Goal: Task Accomplishment & Management: Manage account settings

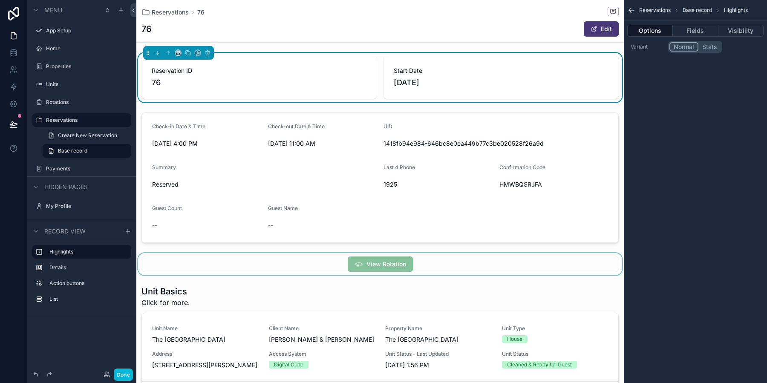
click at [499, 263] on div "scrollable content" at bounding box center [379, 264] width 487 height 22
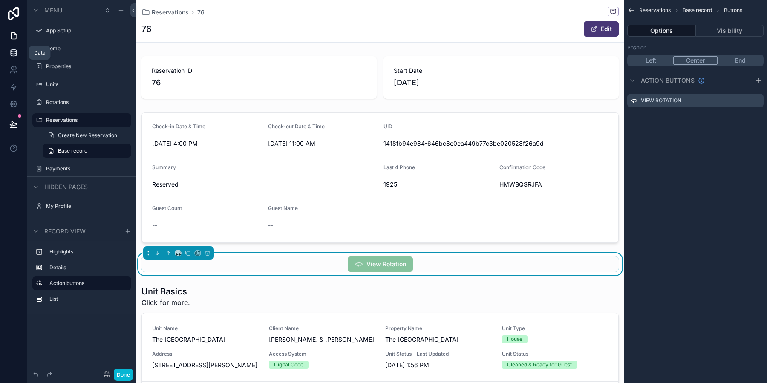
click at [12, 55] on icon at bounding box center [13, 53] width 9 height 9
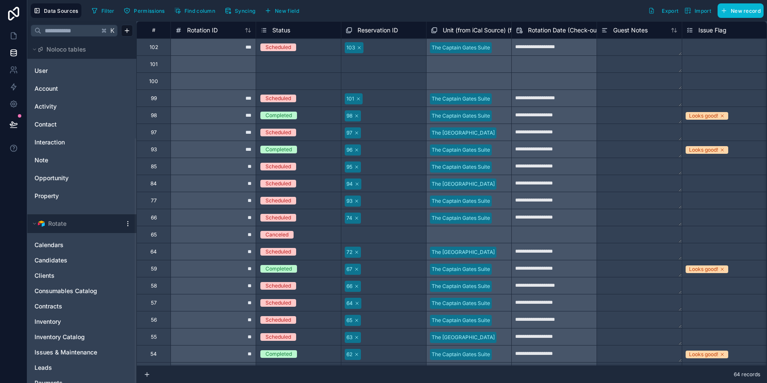
scroll to position [138, 0]
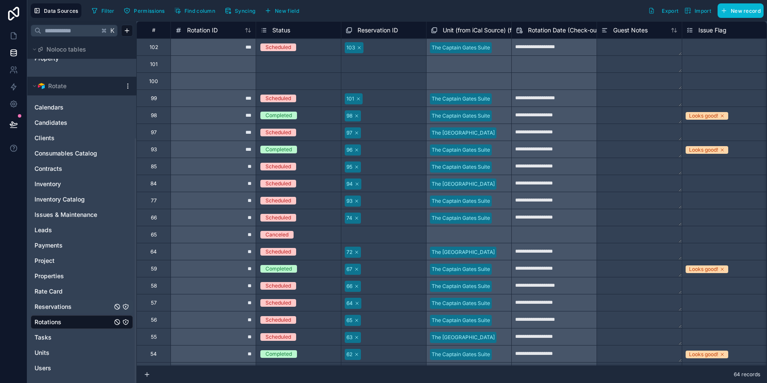
click at [71, 307] on span "Reservations" at bounding box center [53, 306] width 37 height 9
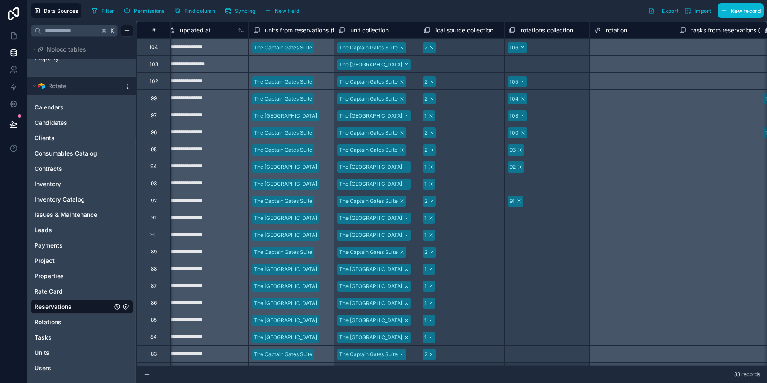
scroll to position [0, 3840]
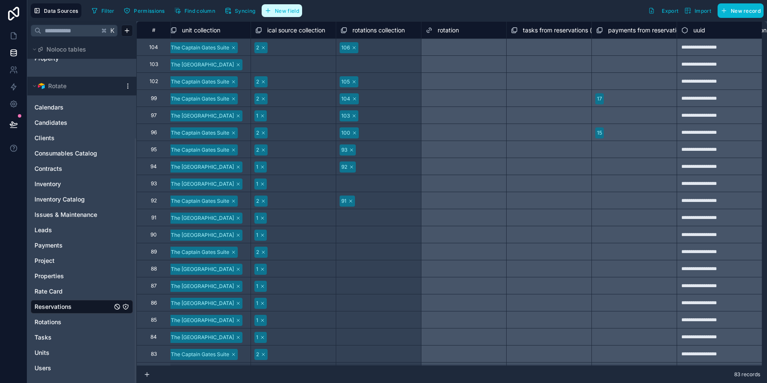
click at [280, 14] on button "New field" at bounding box center [282, 10] width 40 height 13
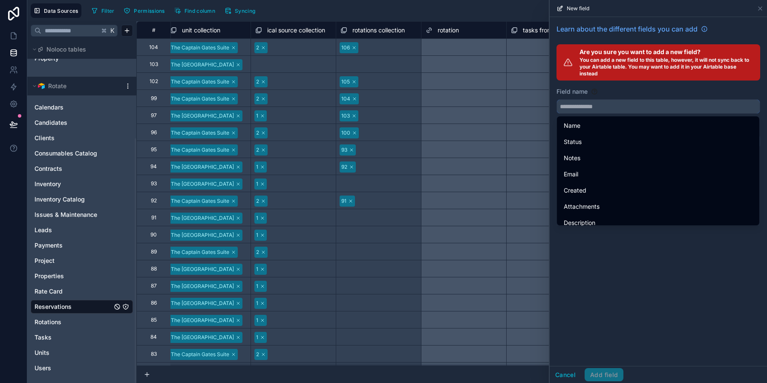
click at [607, 103] on input "text" at bounding box center [658, 107] width 203 height 14
click at [613, 92] on div "Field name" at bounding box center [658, 91] width 204 height 9
click at [590, 109] on input "text" at bounding box center [658, 107] width 203 height 14
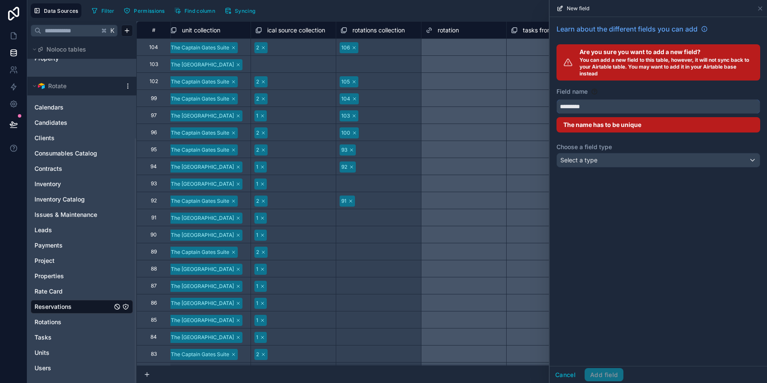
click at [556, 99] on button "********" at bounding box center [658, 106] width 204 height 14
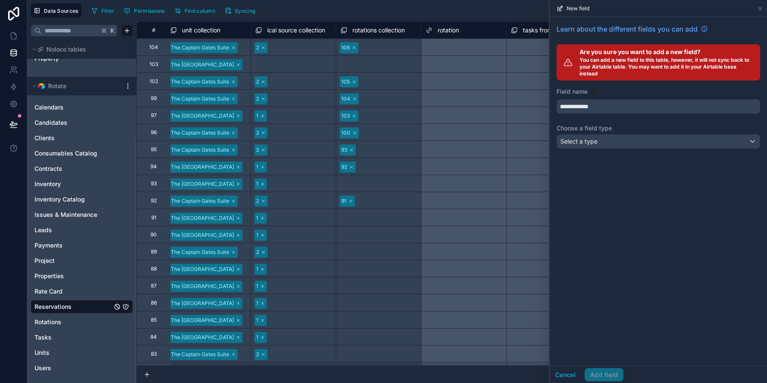
type input "**********"
click at [625, 231] on div "**********" at bounding box center [657, 191] width 217 height 349
click at [613, 144] on div "Select a type" at bounding box center [658, 142] width 203 height 14
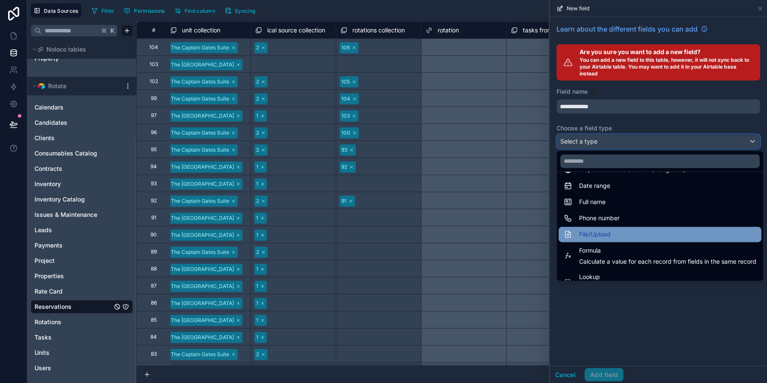
scroll to position [220, 0]
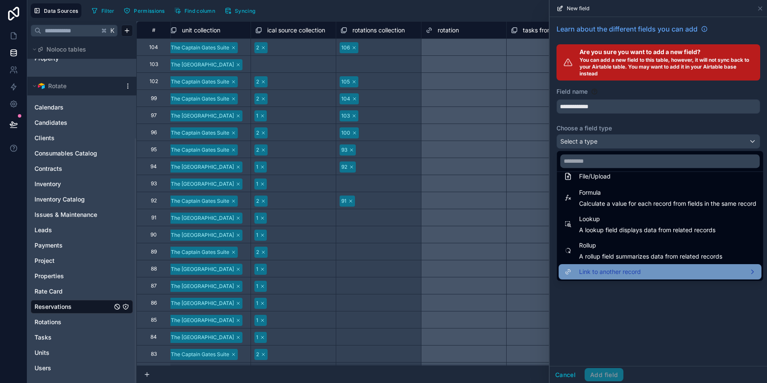
click at [639, 270] on span "Link to another record" at bounding box center [610, 272] width 62 height 10
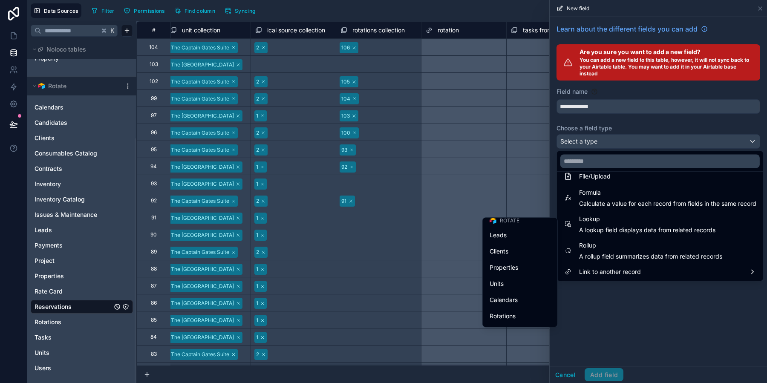
scroll to position [198, 0]
click at [511, 265] on span "Rotations" at bounding box center [502, 264] width 26 height 10
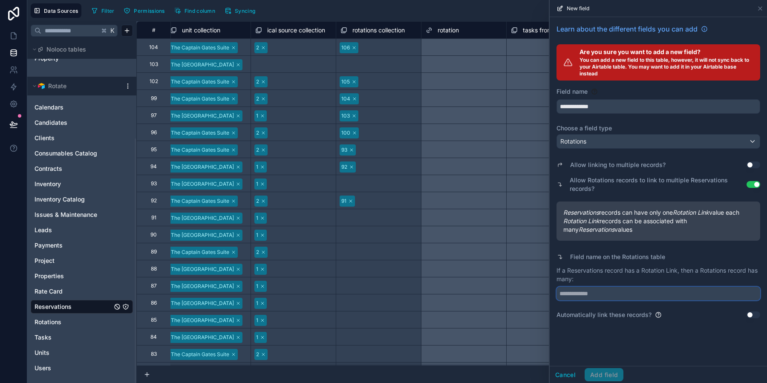
click at [622, 299] on input "text" at bounding box center [658, 294] width 204 height 14
type input "**********"
click at [749, 315] on button "Use setting" at bounding box center [753, 314] width 14 height 7
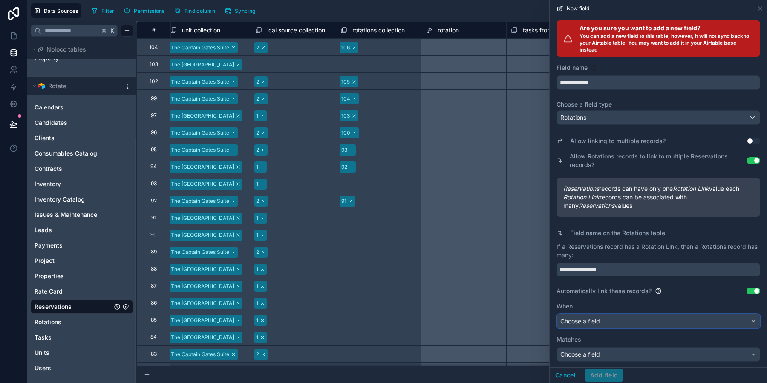
click at [647, 322] on div "Choose a field" at bounding box center [658, 321] width 203 height 14
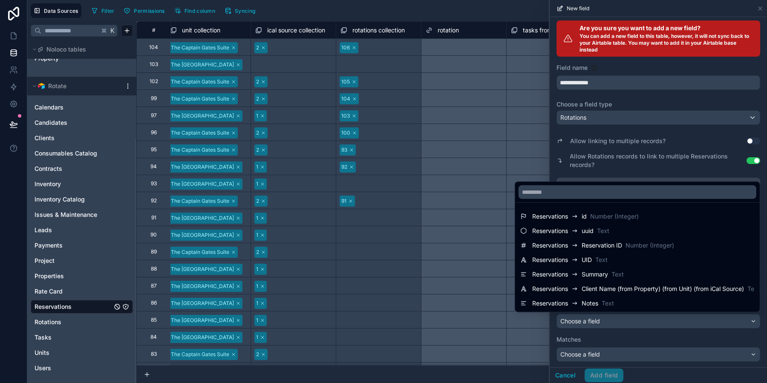
click at [655, 340] on div at bounding box center [657, 191] width 217 height 383
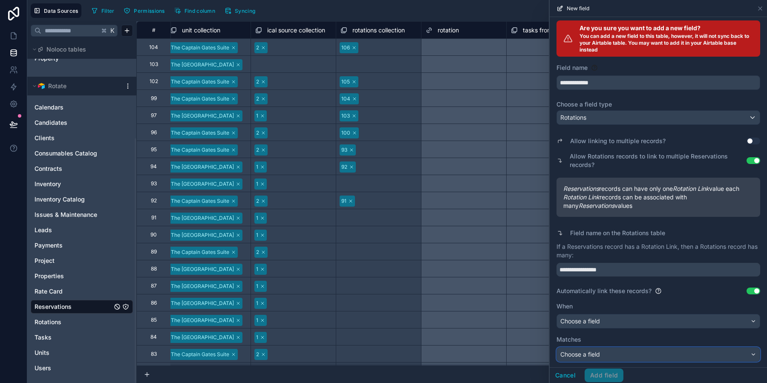
click at [655, 352] on div "Choose a field" at bounding box center [658, 355] width 203 height 14
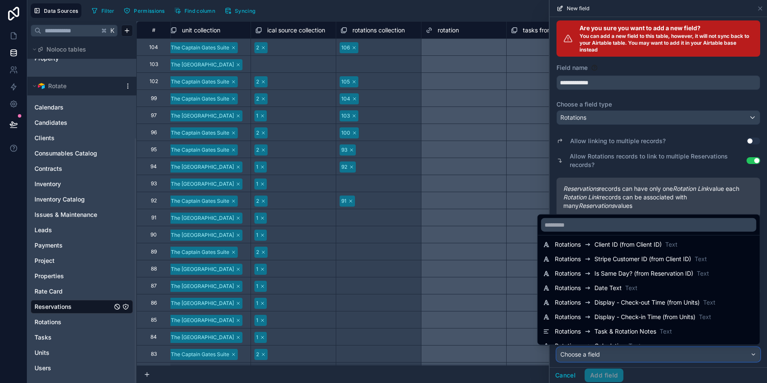
scroll to position [0, 0]
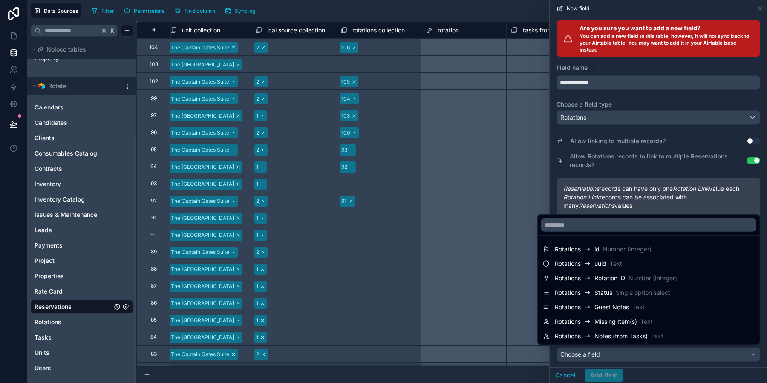
click at [680, 371] on div at bounding box center [657, 191] width 217 height 383
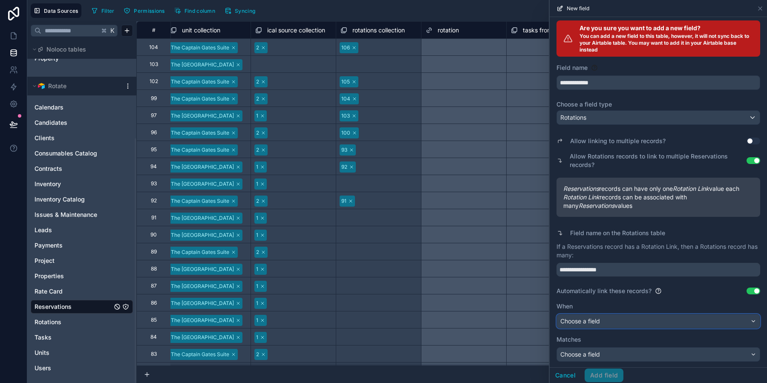
click at [654, 321] on div "Choose a field" at bounding box center [658, 321] width 203 height 14
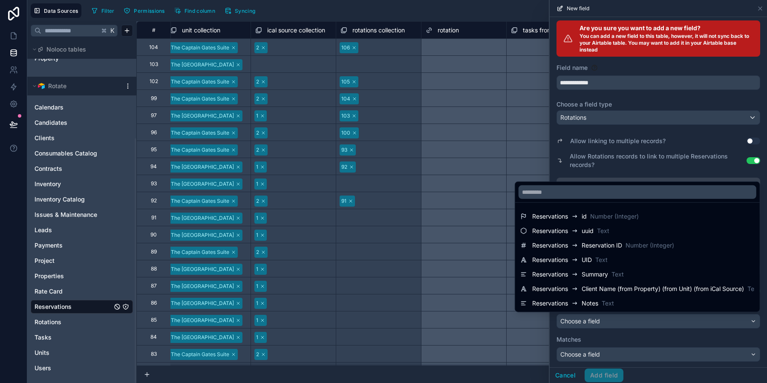
click at [643, 164] on div at bounding box center [657, 191] width 217 height 383
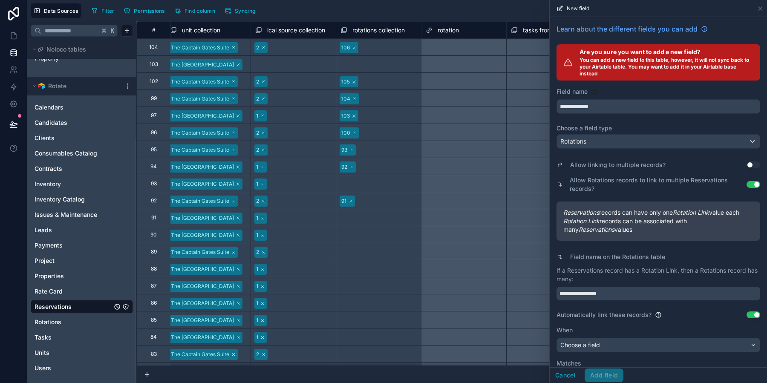
scroll to position [24, 0]
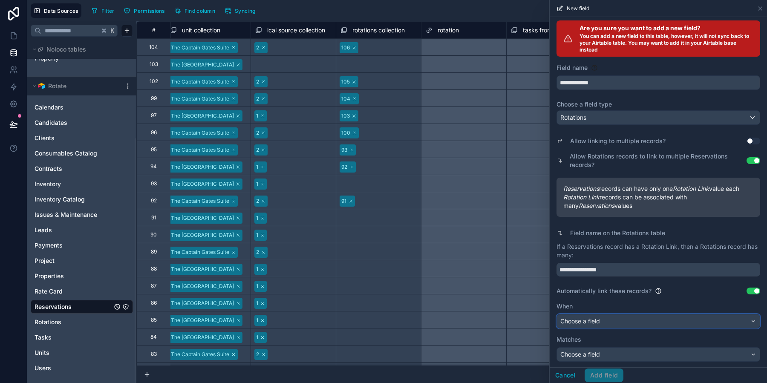
click at [595, 315] on div "Choose a field" at bounding box center [658, 321] width 203 height 14
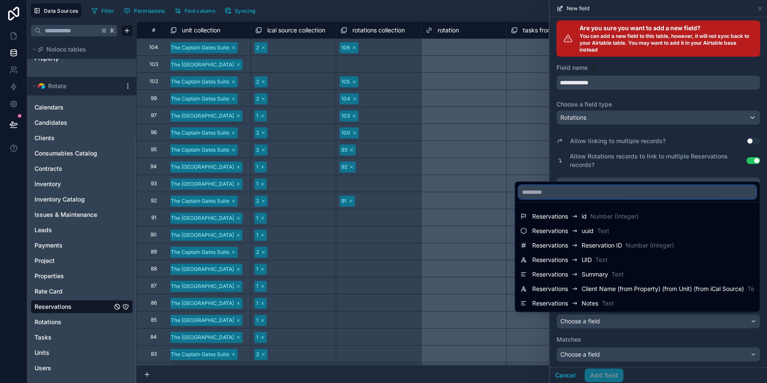
click at [590, 194] on input "text" at bounding box center [637, 192] width 238 height 14
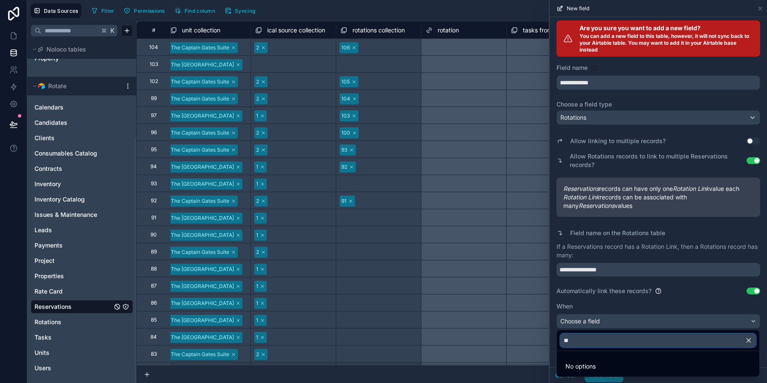
type input "*"
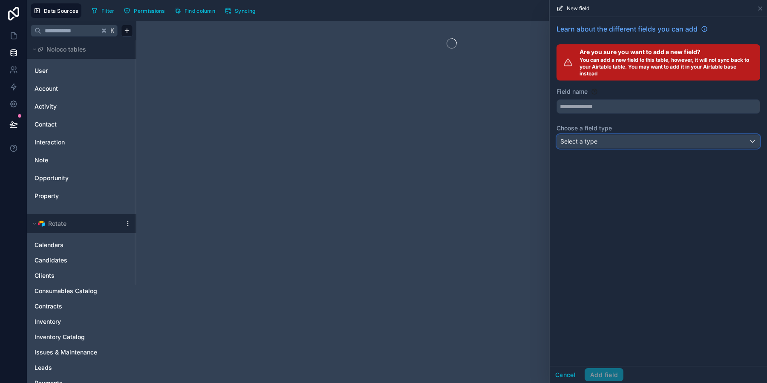
click at [641, 143] on div "Select a type" at bounding box center [658, 142] width 203 height 14
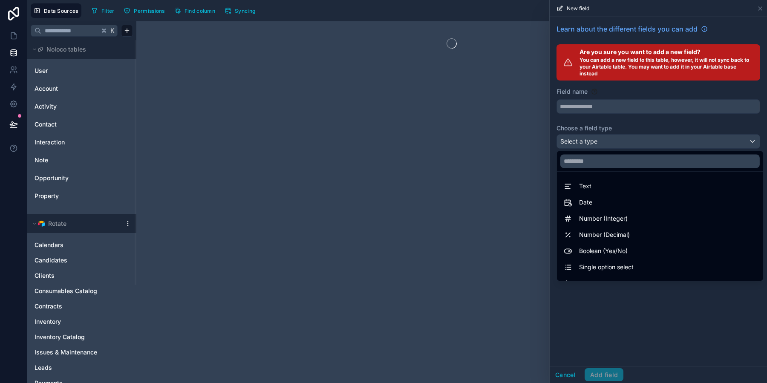
click at [619, 112] on div at bounding box center [657, 191] width 217 height 383
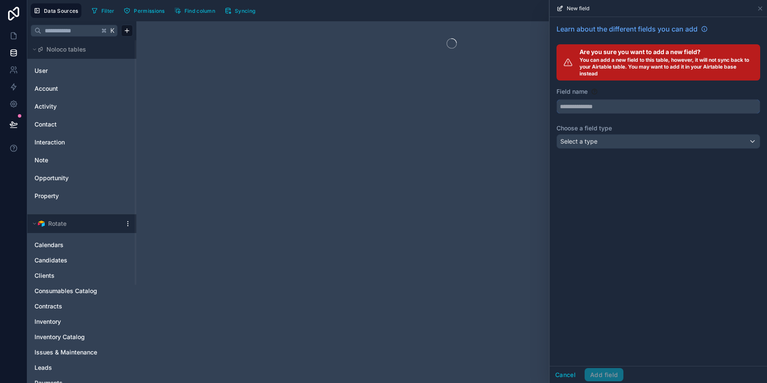
click at [610, 108] on input "text" at bounding box center [658, 107] width 203 height 14
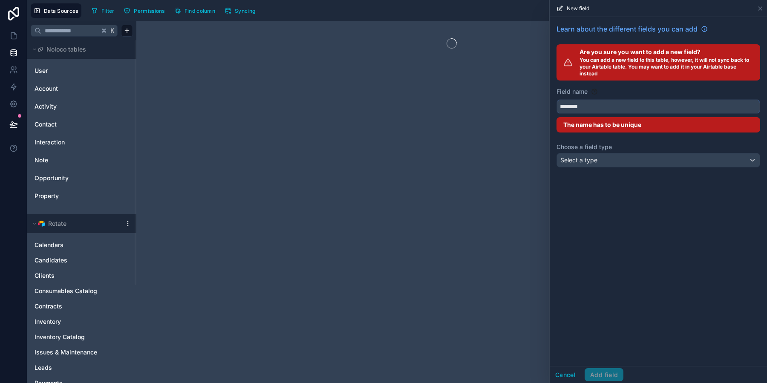
click at [556, 99] on button "********" at bounding box center [658, 106] width 204 height 14
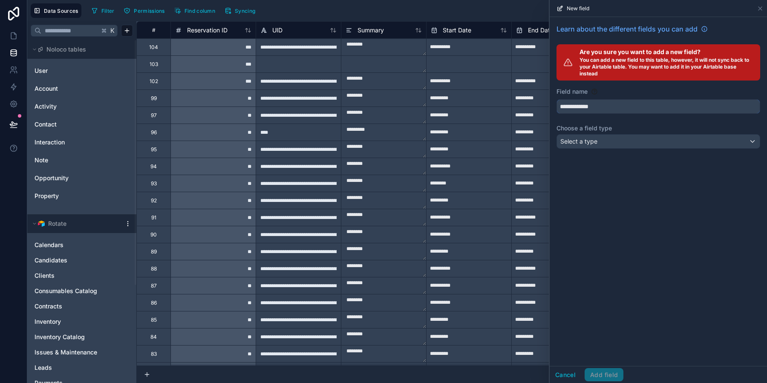
type input "**********"
click at [650, 143] on div "Select a type" at bounding box center [658, 142] width 203 height 14
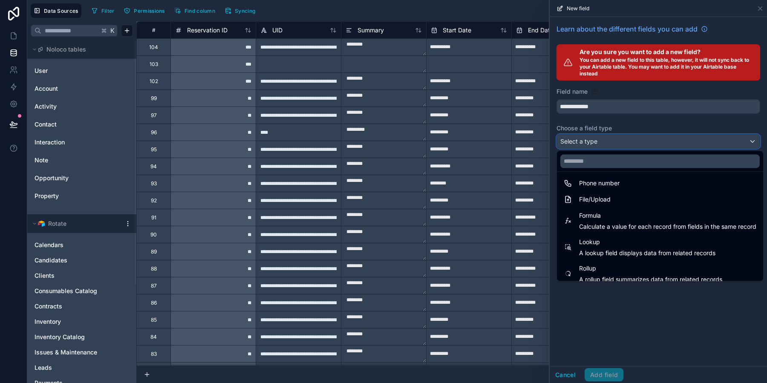
scroll to position [220, 0]
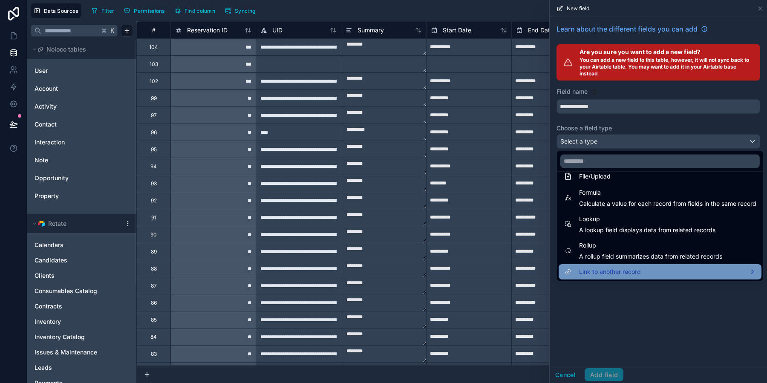
click at [632, 274] on span "Link to another record" at bounding box center [610, 272] width 62 height 10
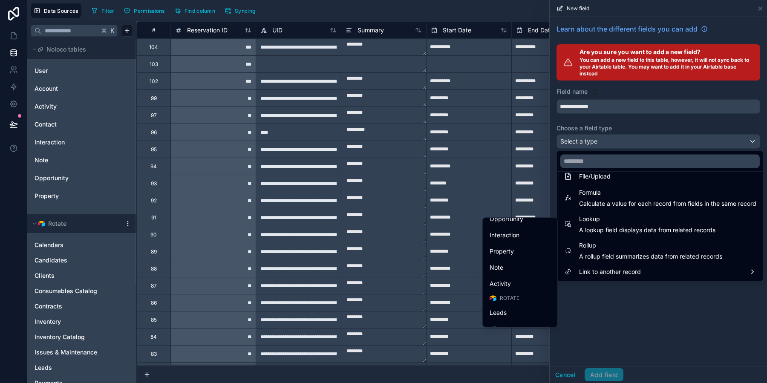
scroll to position [203, 0]
click at [500, 265] on div "Rotations" at bounding box center [519, 259] width 71 height 15
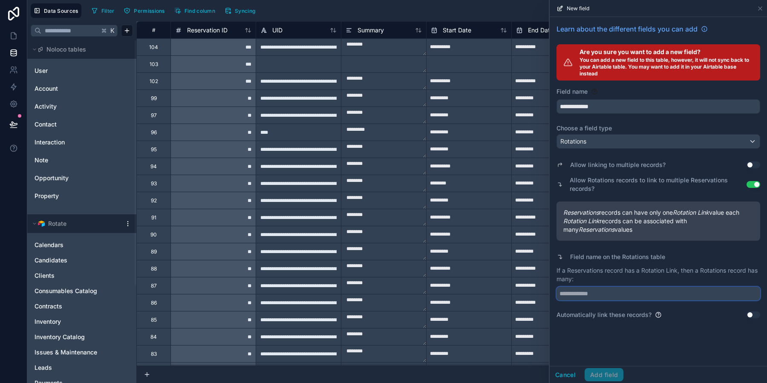
click at [622, 297] on input "text" at bounding box center [658, 294] width 204 height 14
type input "**********"
click at [697, 283] on div "**********" at bounding box center [658, 283] width 204 height 34
click at [748, 313] on button "Use setting" at bounding box center [753, 314] width 14 height 7
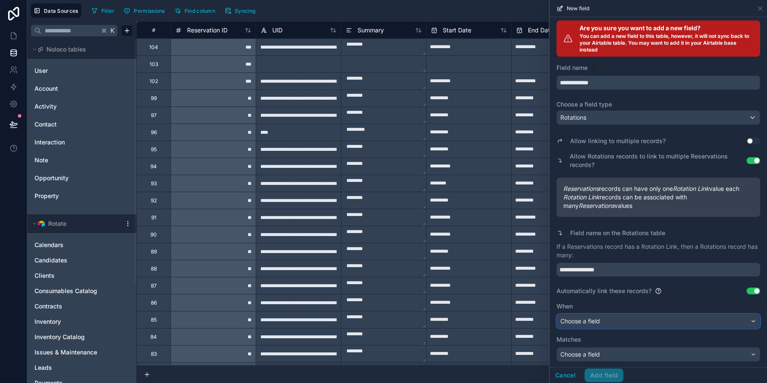
click at [612, 318] on div "Choose a field" at bounding box center [658, 321] width 203 height 14
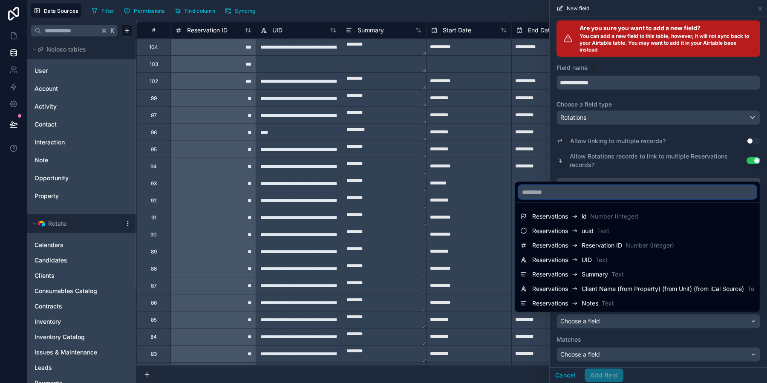
click at [548, 195] on input "text" at bounding box center [637, 192] width 238 height 14
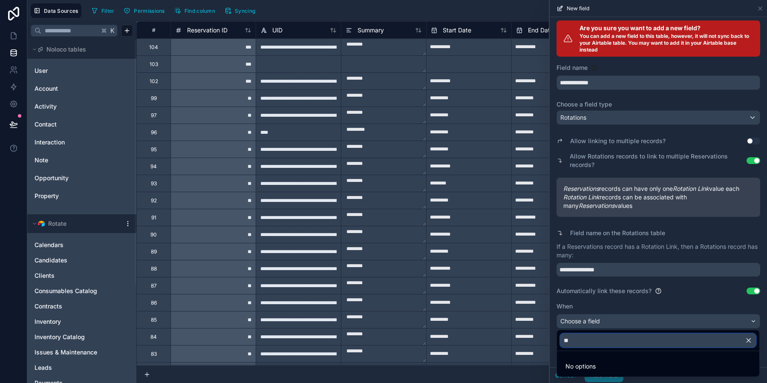
type input "*"
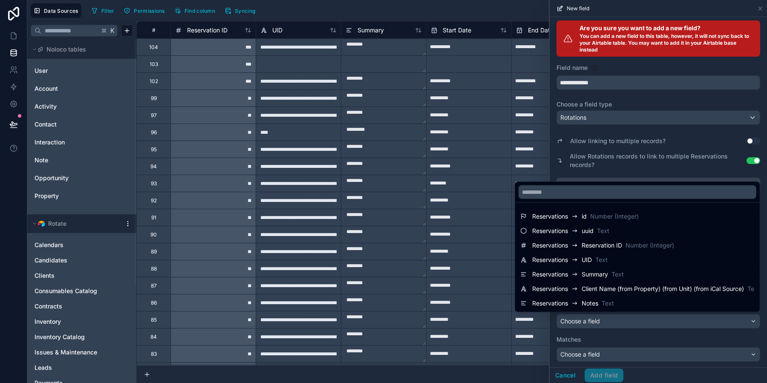
click at [613, 162] on div at bounding box center [657, 191] width 217 height 383
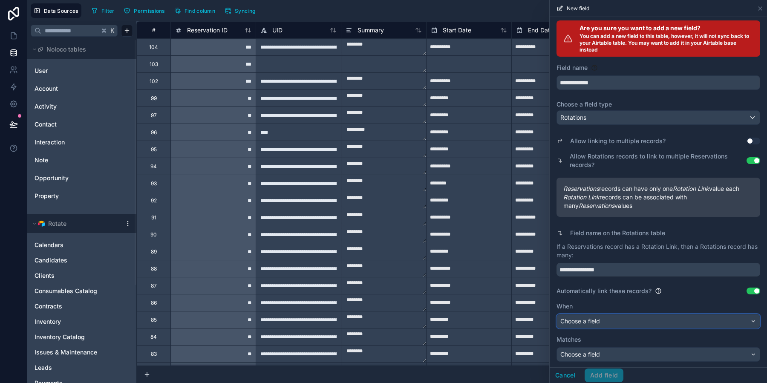
click at [588, 318] on span "Choose a field" at bounding box center [580, 320] width 40 height 7
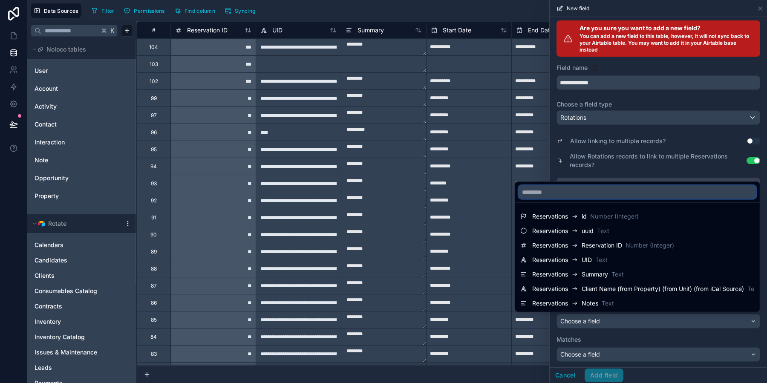
click at [580, 192] on input "text" at bounding box center [637, 192] width 238 height 14
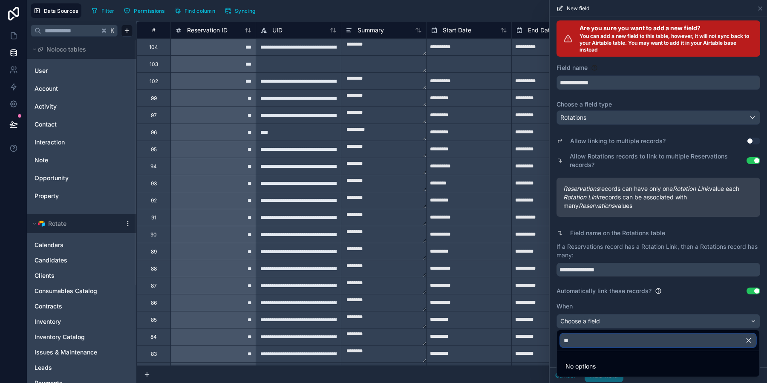
type input "*"
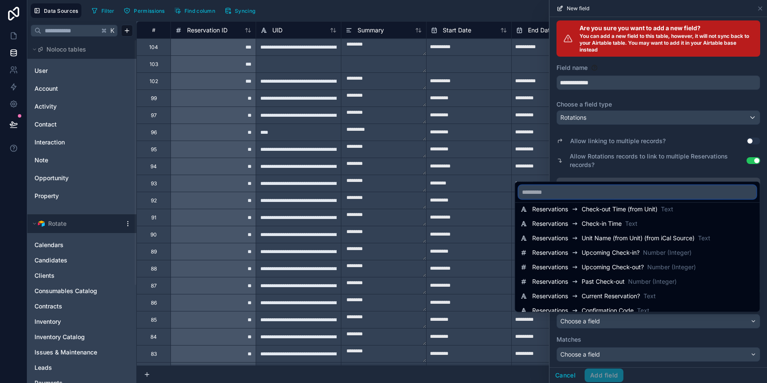
scroll to position [434, 0]
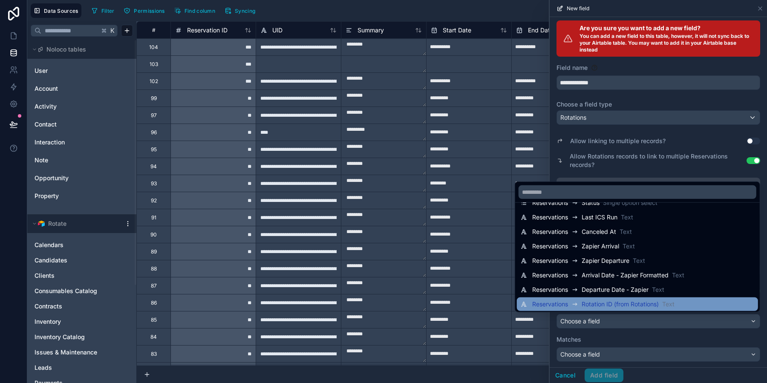
click at [598, 305] on span "Rotation ID (from Rotations)" at bounding box center [619, 304] width 77 height 9
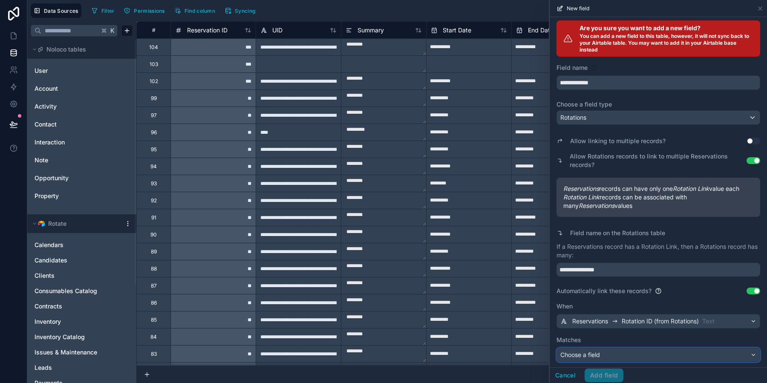
click at [609, 357] on div "Choose a field" at bounding box center [658, 355] width 203 height 14
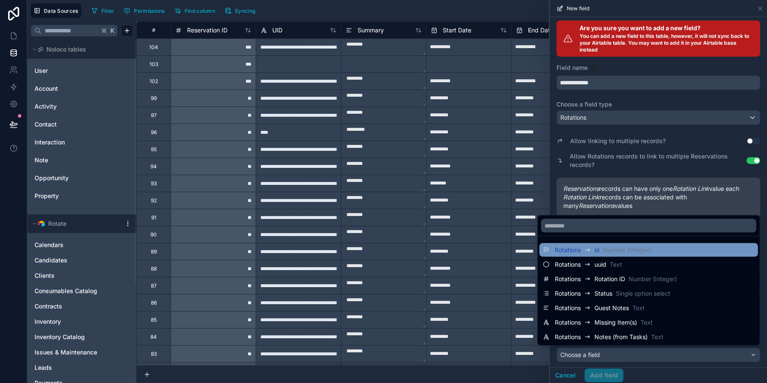
click at [640, 250] on span "Number (Integer)" at bounding box center [627, 250] width 49 height 9
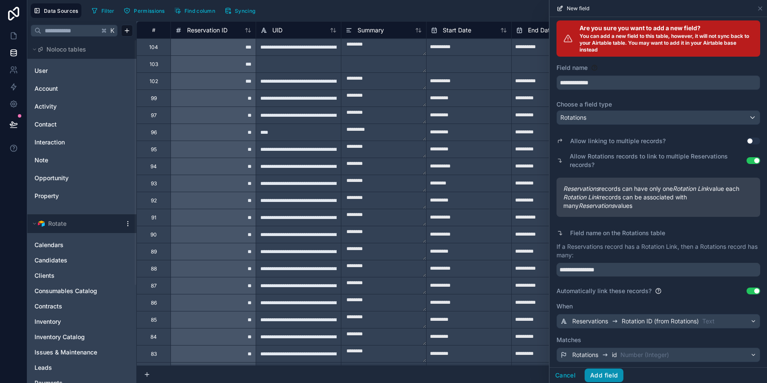
click at [610, 373] on button "Add field" at bounding box center [603, 375] width 39 height 14
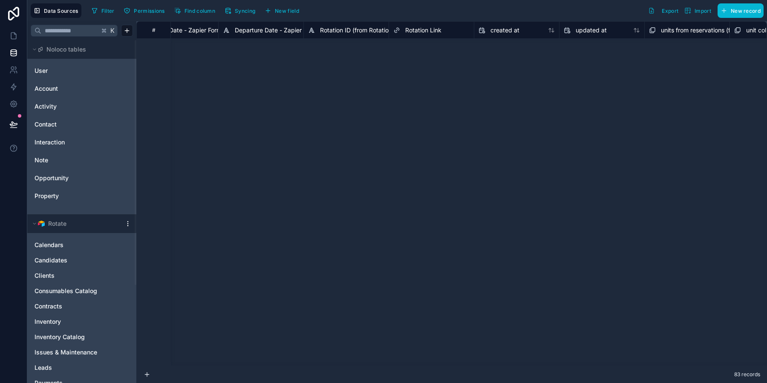
scroll to position [0, 3445]
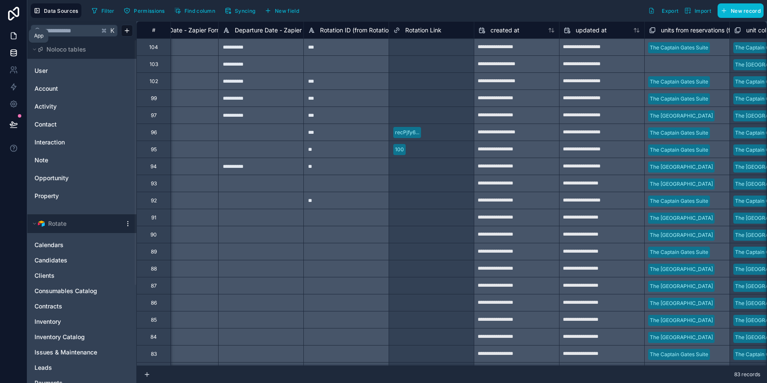
click at [15, 29] on link at bounding box center [13, 35] width 27 height 17
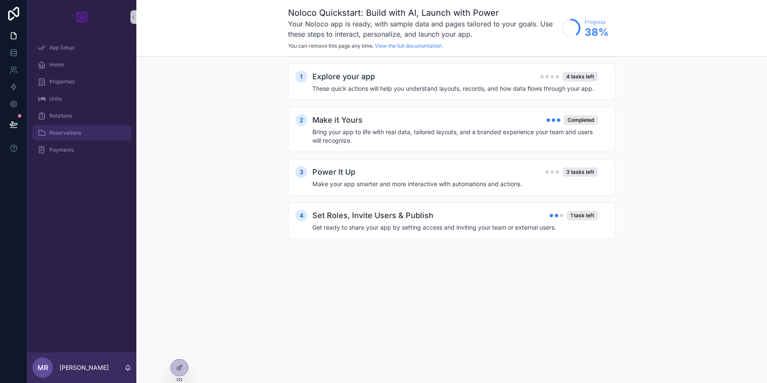
click at [81, 133] on div "Reservations" at bounding box center [81, 133] width 89 height 14
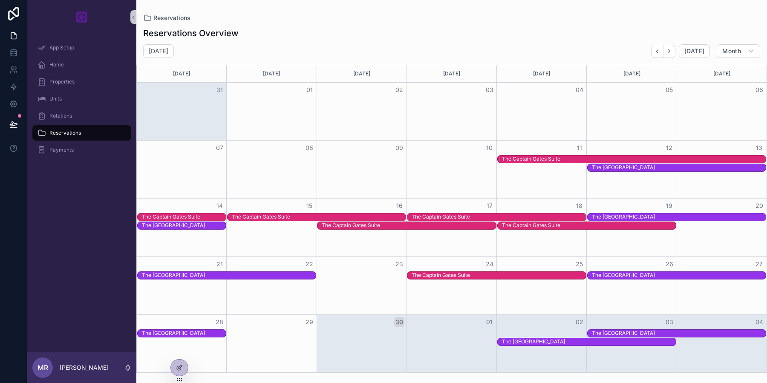
click at [530, 159] on div "The Captain Gates Suite" at bounding box center [531, 158] width 58 height 7
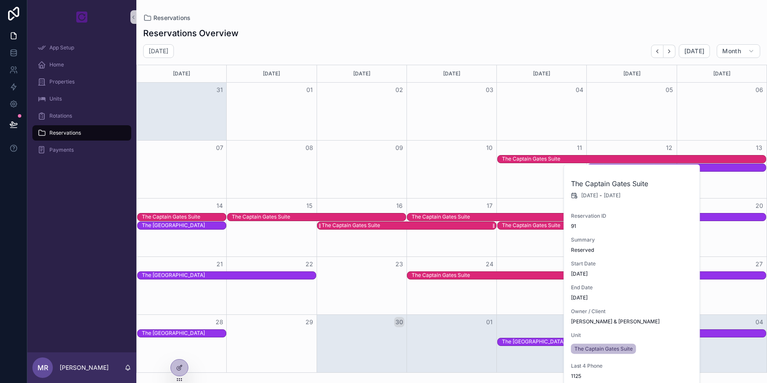
click at [438, 224] on div "The Captain Gates Suite" at bounding box center [409, 225] width 174 height 7
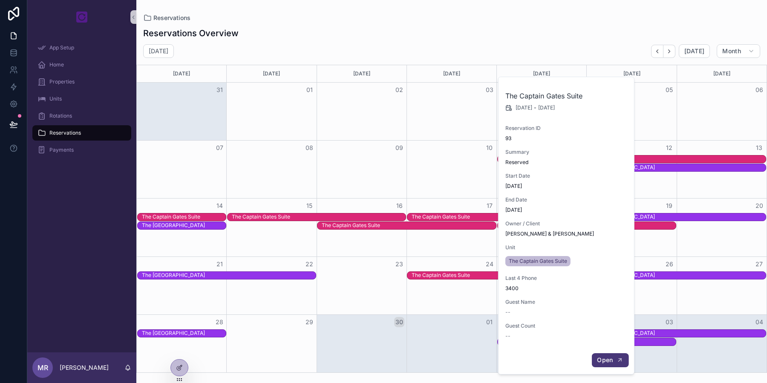
click at [605, 358] on span "Open" at bounding box center [605, 360] width 16 height 8
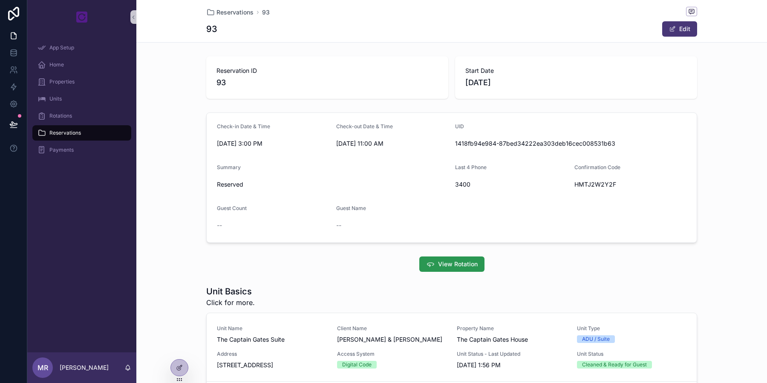
click at [453, 266] on span "View Rotation" at bounding box center [458, 264] width 40 height 9
click at [184, 368] on div at bounding box center [179, 367] width 17 height 16
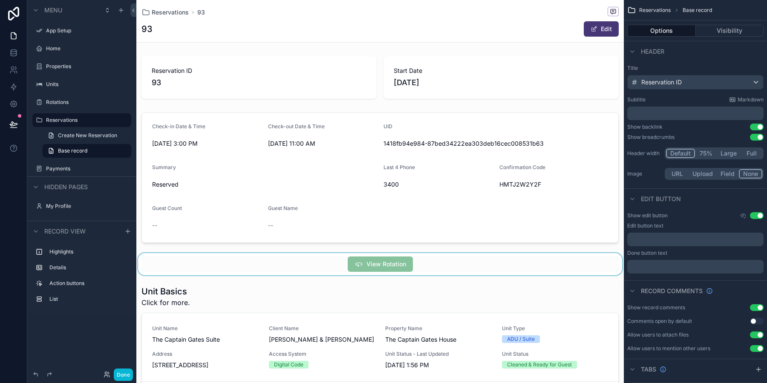
click at [567, 253] on div "scrollable content" at bounding box center [379, 264] width 487 height 22
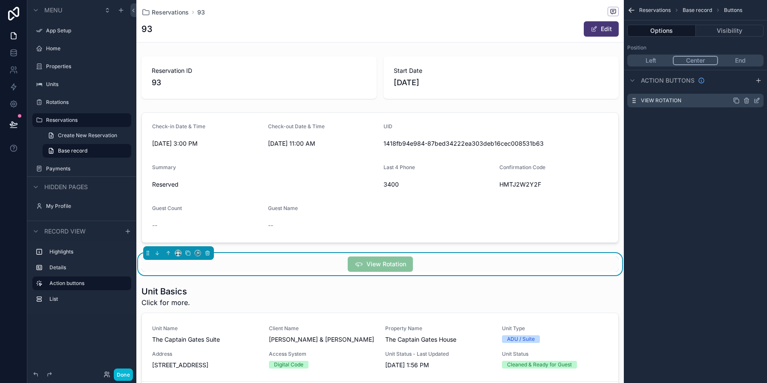
click at [756, 98] on icon "scrollable content" at bounding box center [756, 100] width 7 height 7
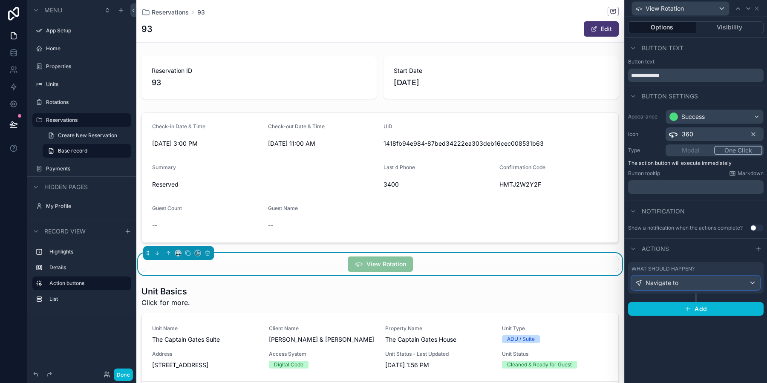
click at [705, 282] on div "Navigate to" at bounding box center [696, 283] width 128 height 14
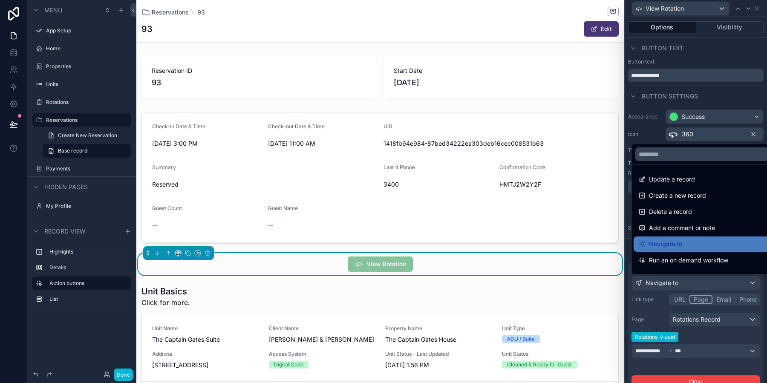
click at [664, 331] on div at bounding box center [695, 191] width 142 height 383
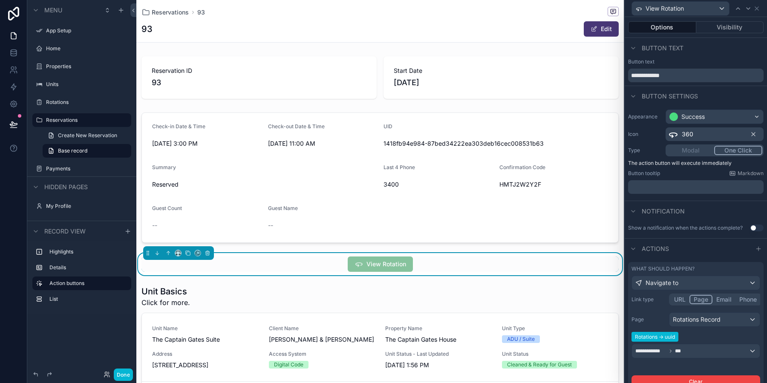
click at [654, 340] on span "Rotations -> uuid" at bounding box center [654, 337] width 47 height 10
click at [747, 322] on div "Rotations Record" at bounding box center [714, 320] width 90 height 14
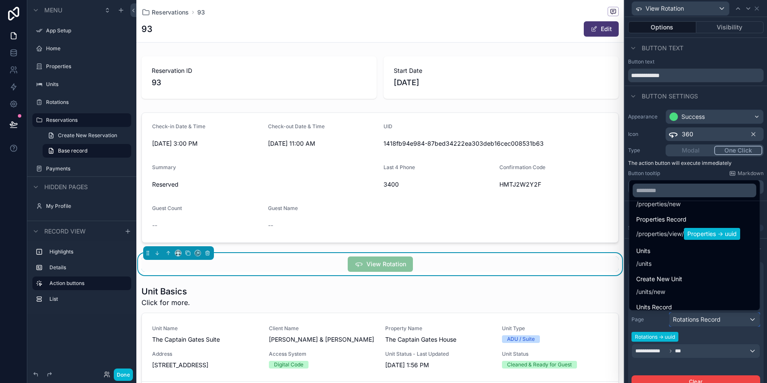
scroll to position [301, 0]
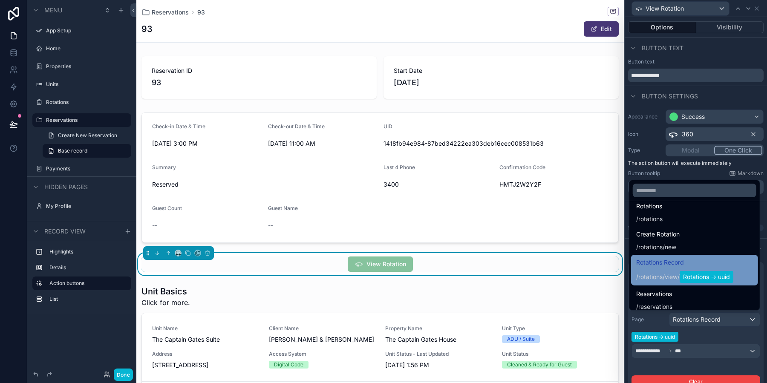
click at [717, 267] on span "Rotations Record" at bounding box center [684, 262] width 97 height 10
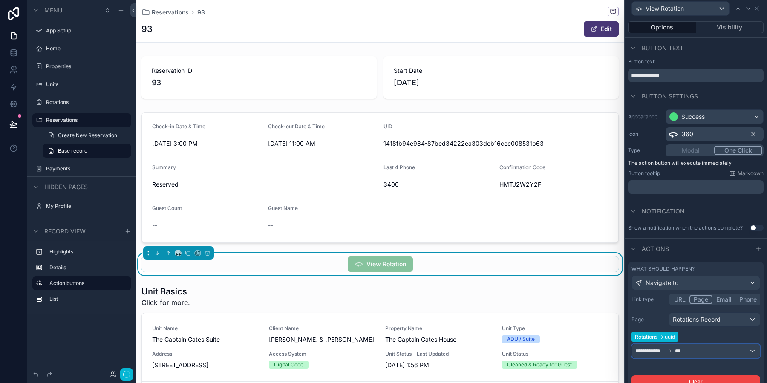
click at [705, 352] on div "**********" at bounding box center [696, 351] width 128 height 14
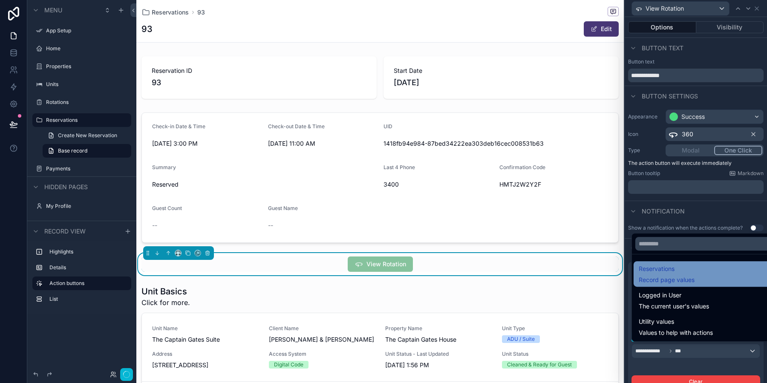
click at [684, 273] on span "Reservations" at bounding box center [666, 269] width 56 height 10
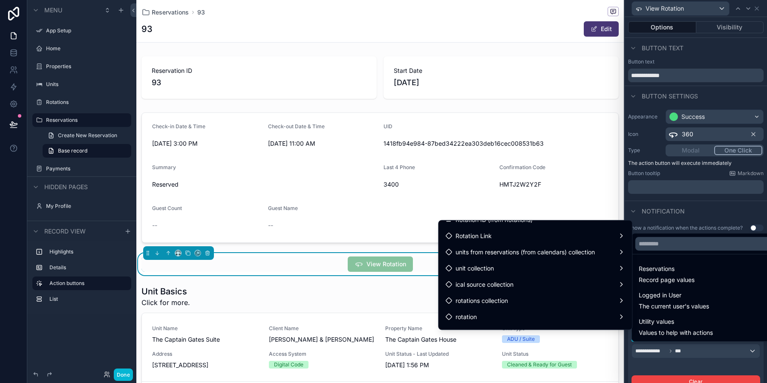
scroll to position [571, 0]
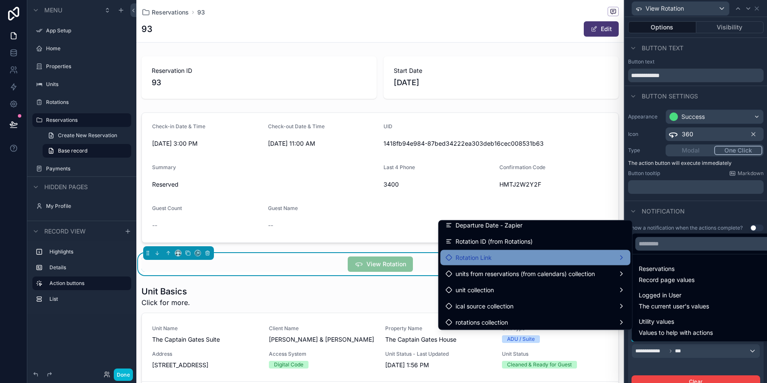
click at [486, 262] on span "Rotation Link" at bounding box center [473, 258] width 36 height 10
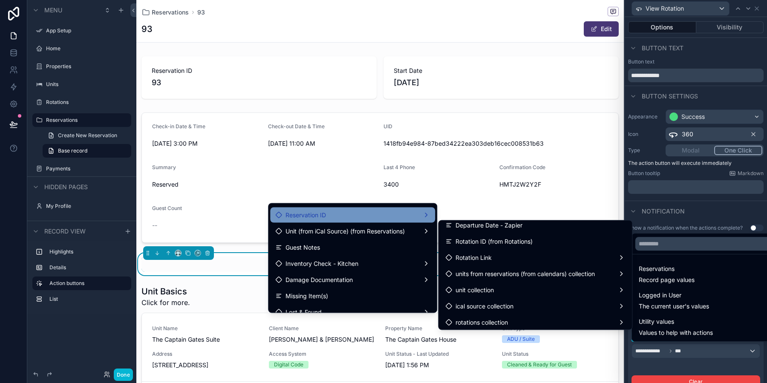
scroll to position [0, 0]
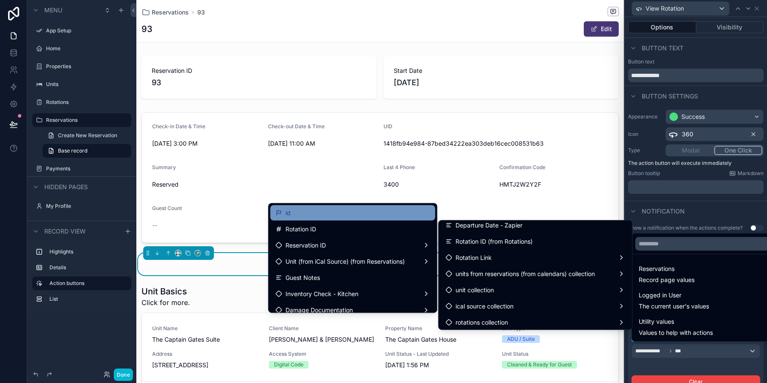
click at [338, 211] on div "id" at bounding box center [352, 213] width 155 height 10
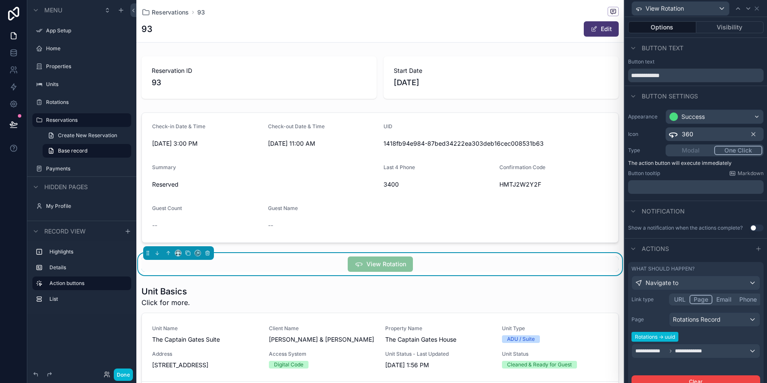
scroll to position [52, 0]
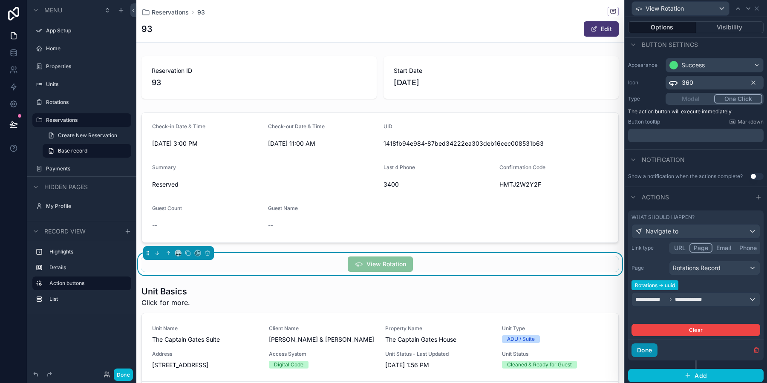
click at [642, 353] on button "Done" at bounding box center [644, 350] width 26 height 14
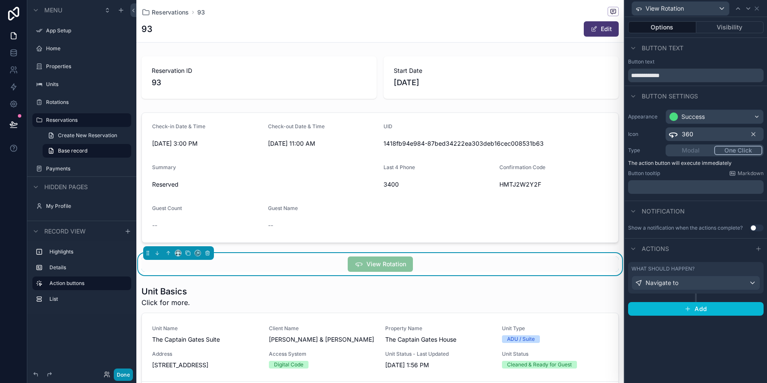
click at [122, 374] on button "Done" at bounding box center [123, 374] width 19 height 12
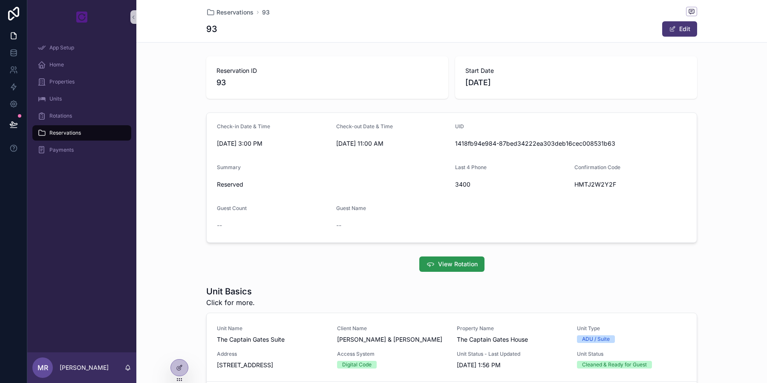
click at [466, 261] on span "View Rotation" at bounding box center [458, 264] width 40 height 9
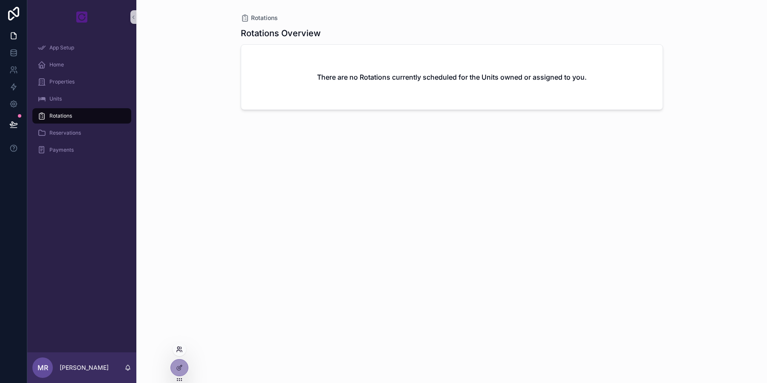
click at [182, 350] on icon at bounding box center [179, 349] width 7 height 7
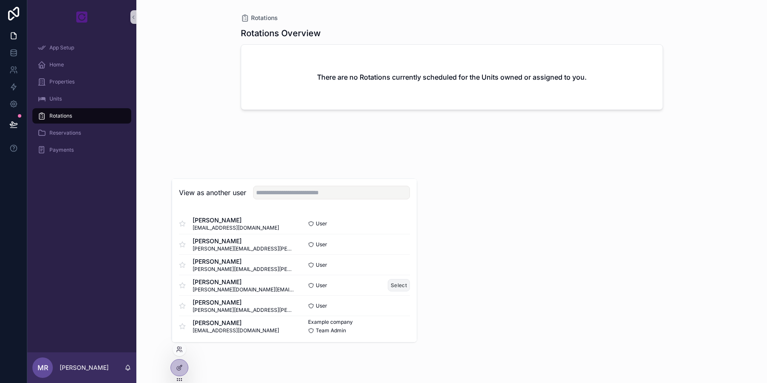
click at [392, 285] on button "Select" at bounding box center [399, 285] width 22 height 12
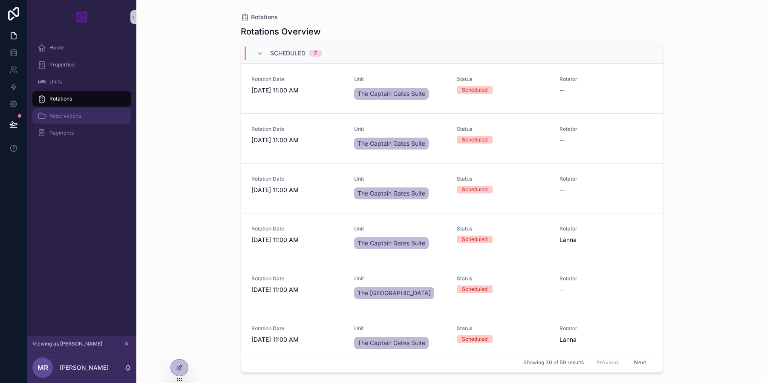
click at [89, 120] on div "Reservations" at bounding box center [81, 116] width 89 height 14
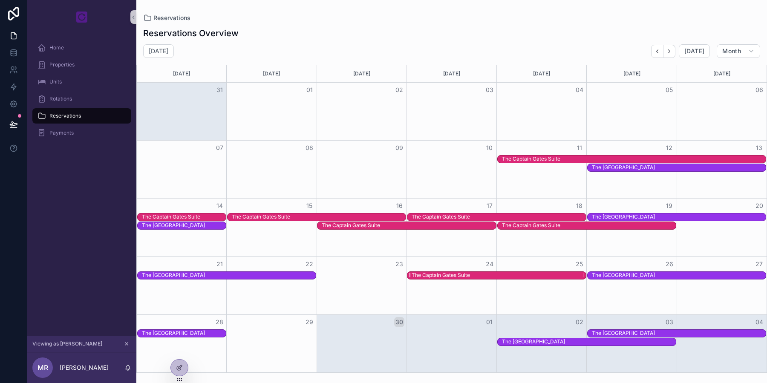
click at [524, 274] on div "The Captain Gates Suite" at bounding box center [498, 275] width 174 height 7
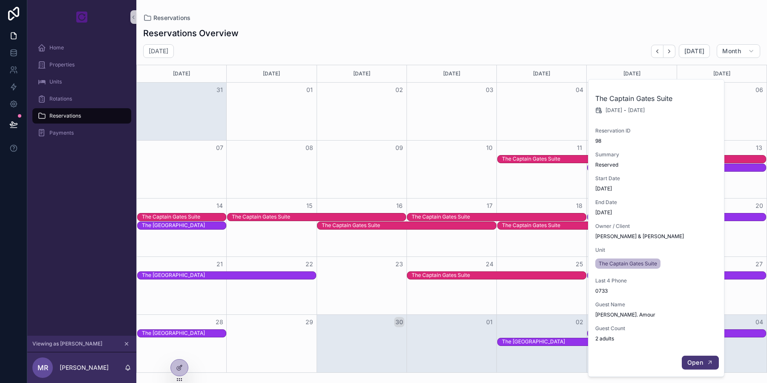
click at [703, 365] on button "Open" at bounding box center [700, 363] width 37 height 14
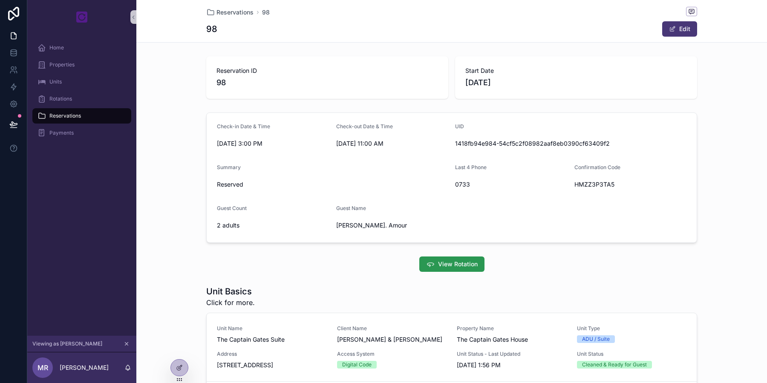
click at [441, 267] on span "View Rotation" at bounding box center [458, 264] width 40 height 9
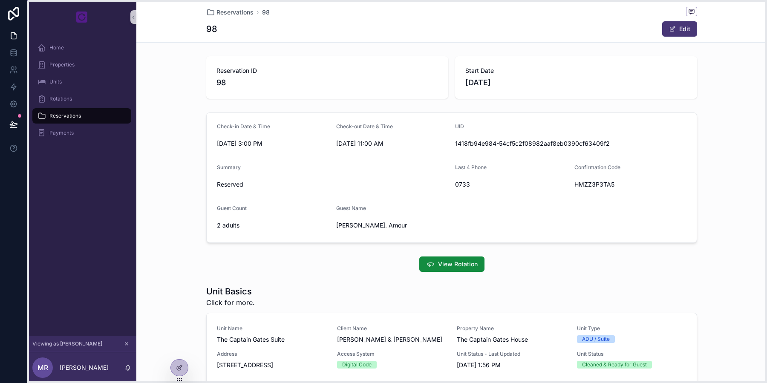
click at [181, 376] on icon at bounding box center [179, 379] width 7 height 7
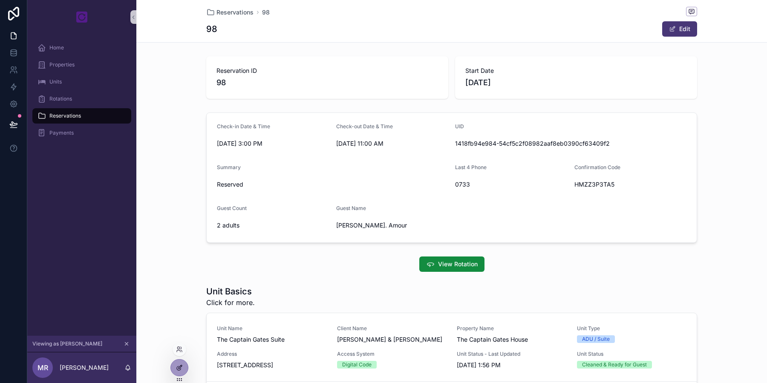
click at [180, 371] on div at bounding box center [179, 367] width 17 height 16
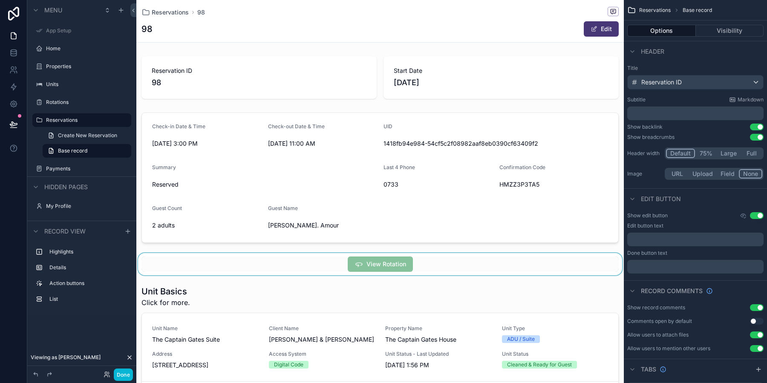
click at [447, 267] on div "scrollable content" at bounding box center [379, 264] width 487 height 22
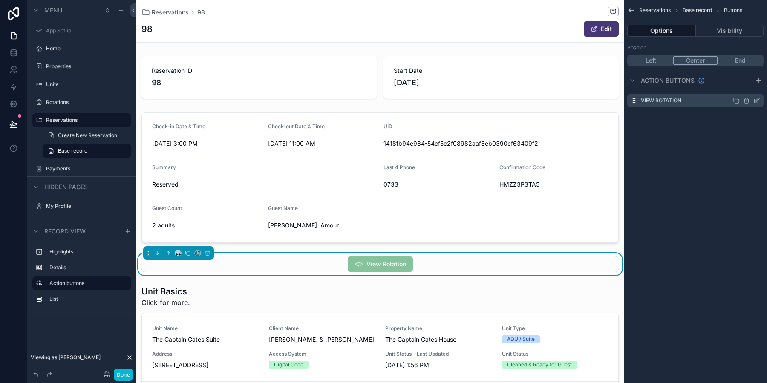
click at [653, 99] on label "View Rotation" at bounding box center [661, 100] width 40 height 7
click at [756, 101] on icon "scrollable content" at bounding box center [757, 99] width 3 height 3
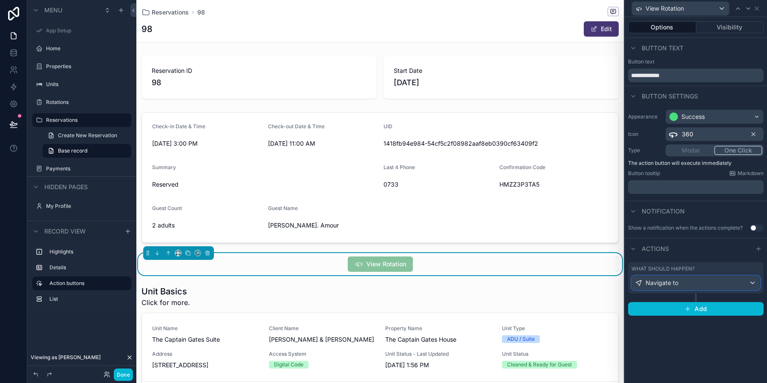
click at [679, 282] on div "Navigate to" at bounding box center [696, 283] width 128 height 14
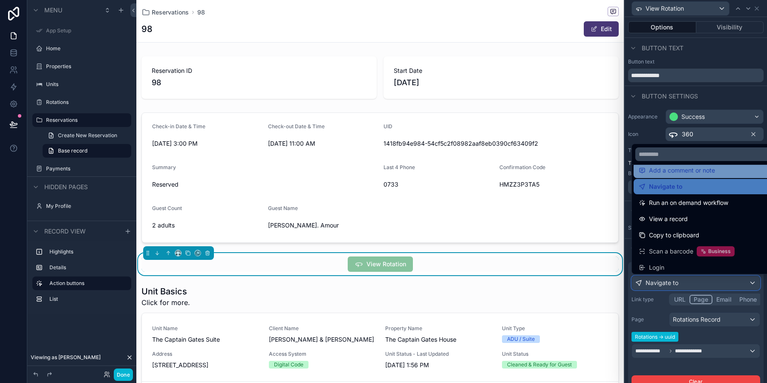
scroll to position [58, 0]
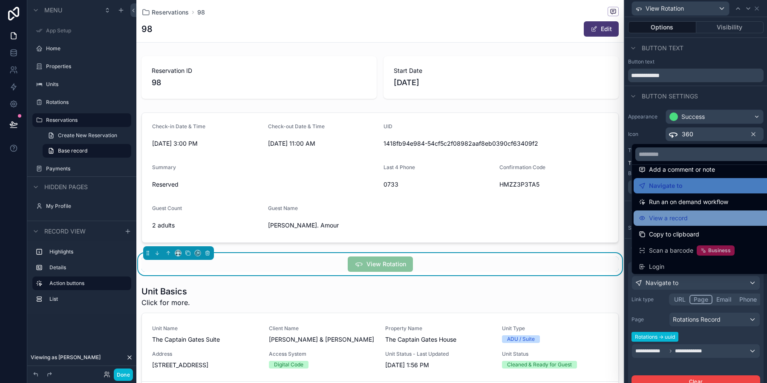
click at [678, 213] on span "View a record" at bounding box center [668, 218] width 39 height 10
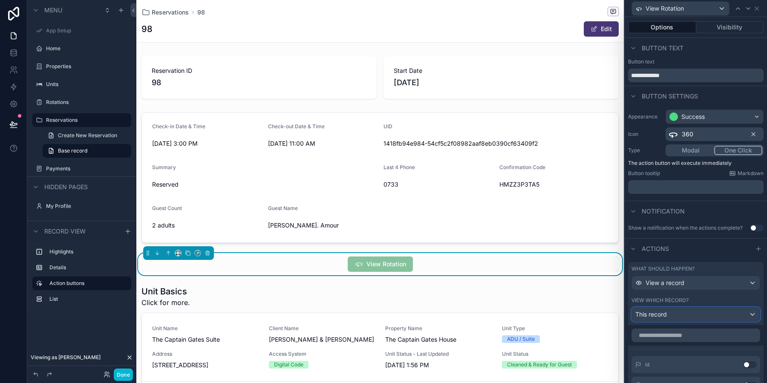
click at [681, 308] on div "This record" at bounding box center [696, 315] width 128 height 14
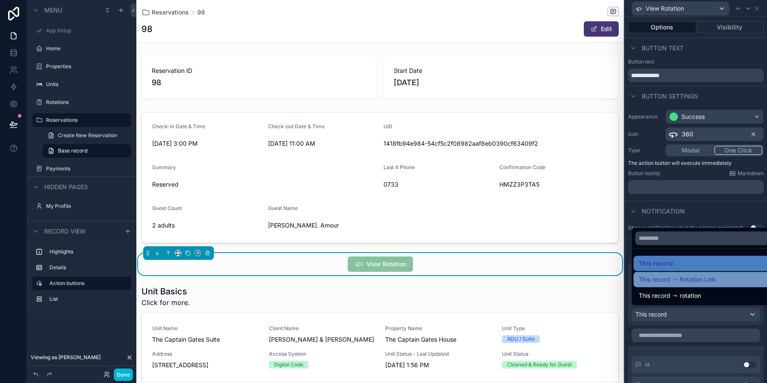
click at [667, 282] on span "This record" at bounding box center [654, 279] width 32 height 10
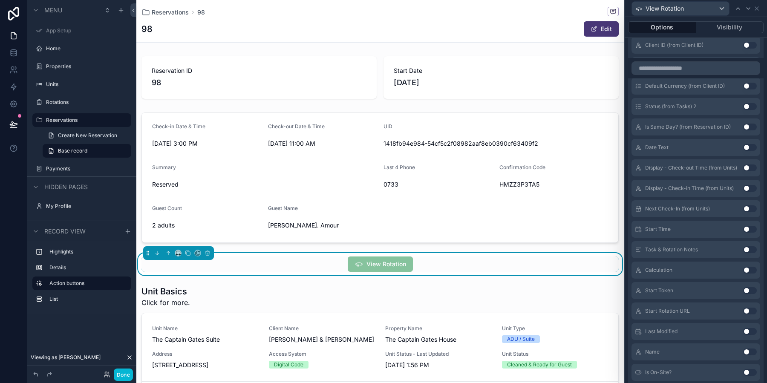
scroll to position [1950, 0]
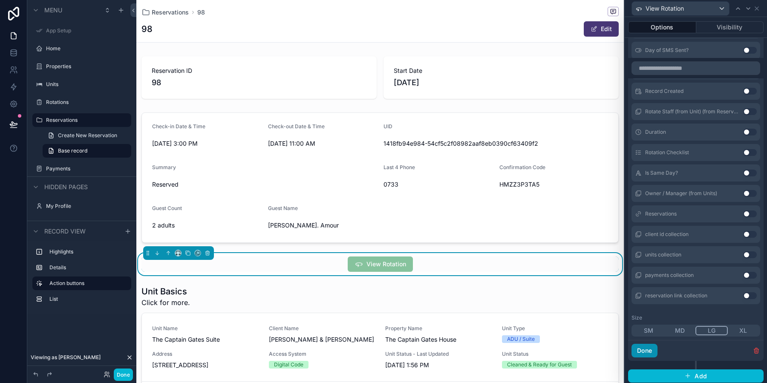
click at [646, 351] on button "Done" at bounding box center [644, 351] width 26 height 14
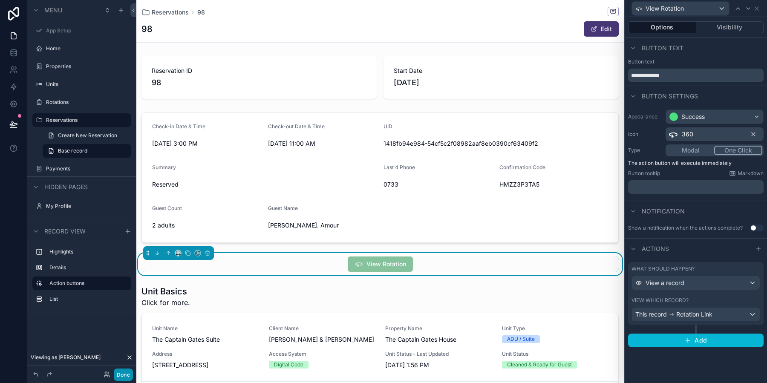
click at [124, 372] on button "Done" at bounding box center [123, 374] width 19 height 12
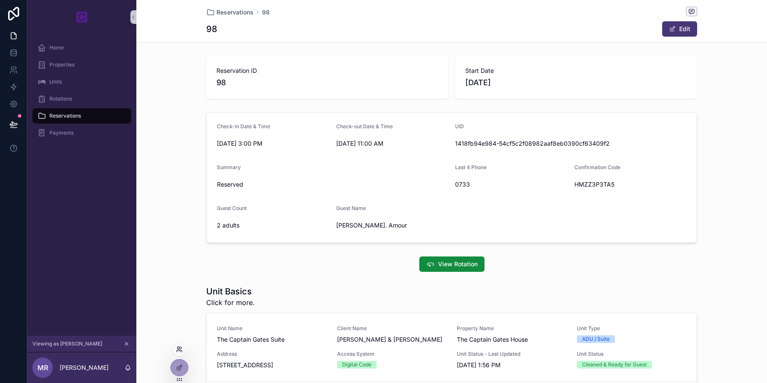
click at [181, 347] on icon at bounding box center [179, 349] width 7 height 7
click at [155, 238] on div "Check-in Date & Time [DATE] 3:00 PM Check-out Date & Time [DATE] 11:00 AM UID 1…" at bounding box center [451, 177] width 630 height 137
click at [456, 264] on span "View Rotation" at bounding box center [458, 264] width 40 height 9
click at [181, 367] on icon at bounding box center [179, 367] width 7 height 7
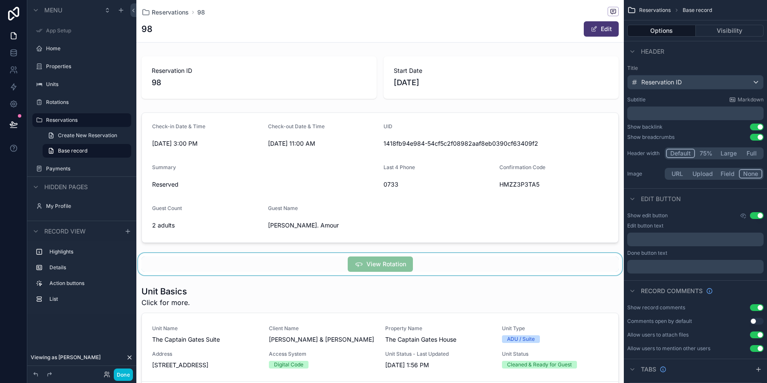
click at [438, 260] on div "scrollable content" at bounding box center [379, 264] width 487 height 22
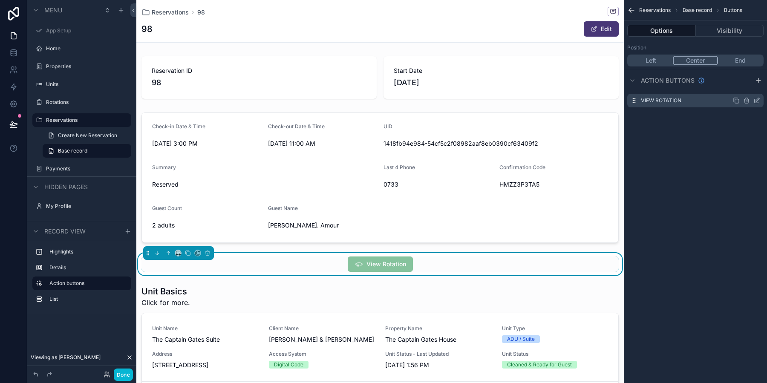
click at [675, 96] on div "View Rotation" at bounding box center [695, 101] width 136 height 14
click at [756, 101] on icon "scrollable content" at bounding box center [756, 100] width 7 height 7
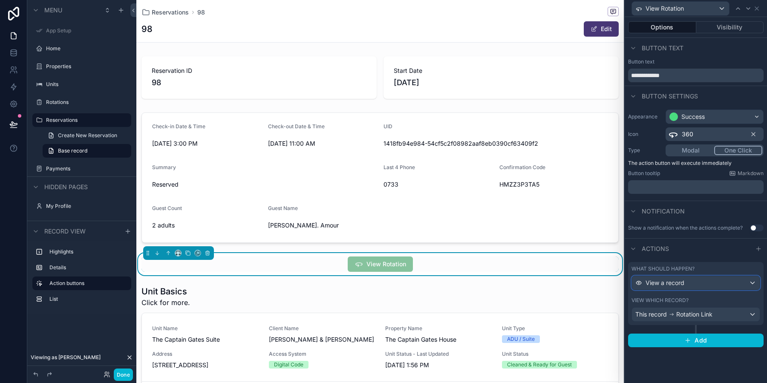
click at [688, 281] on div "View a record" at bounding box center [696, 283] width 128 height 14
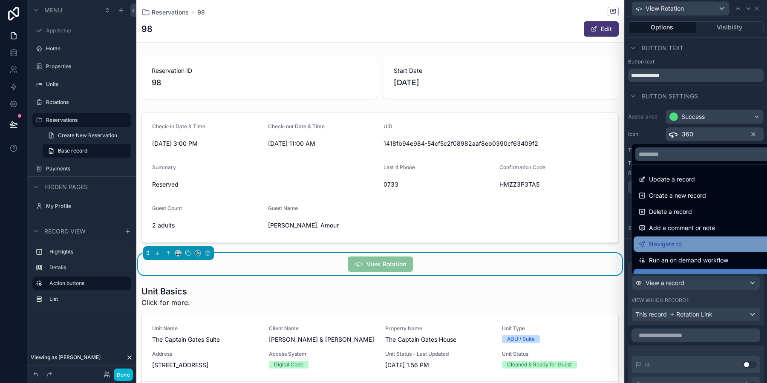
click at [678, 243] on span "Navigate to" at bounding box center [665, 244] width 33 height 10
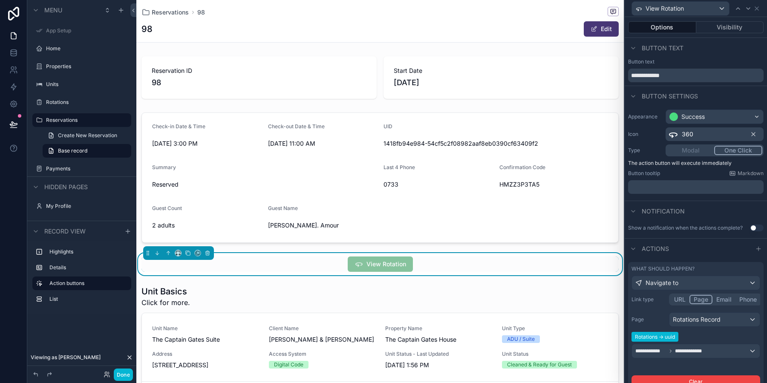
scroll to position [52, 0]
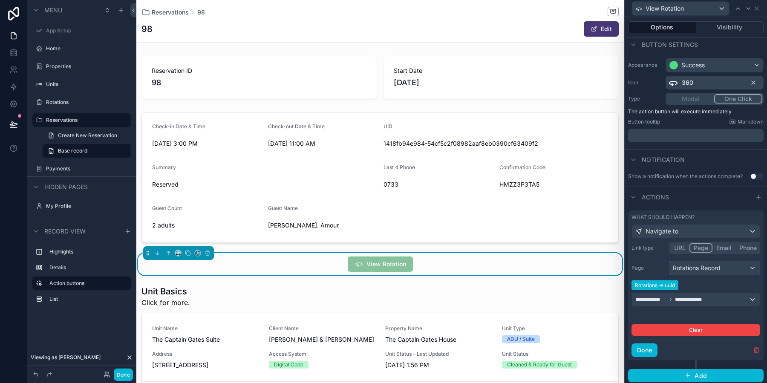
click at [697, 269] on div "Rotations Record" at bounding box center [714, 268] width 90 height 14
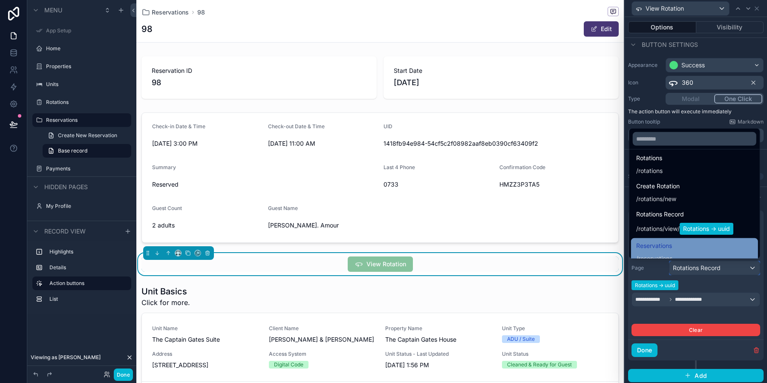
scroll to position [289, 0]
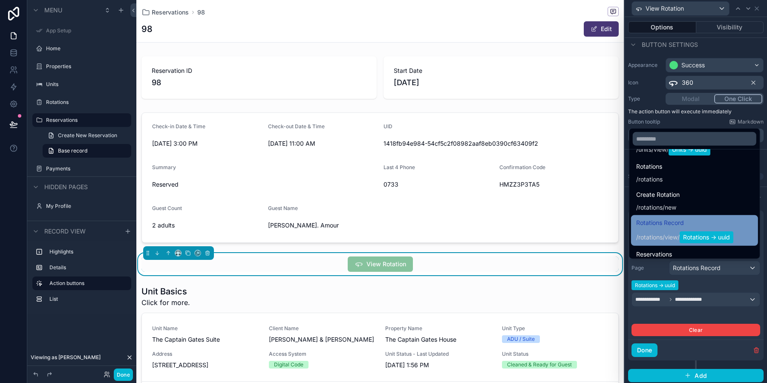
click at [662, 237] on span "/" at bounding box center [663, 237] width 2 height 9
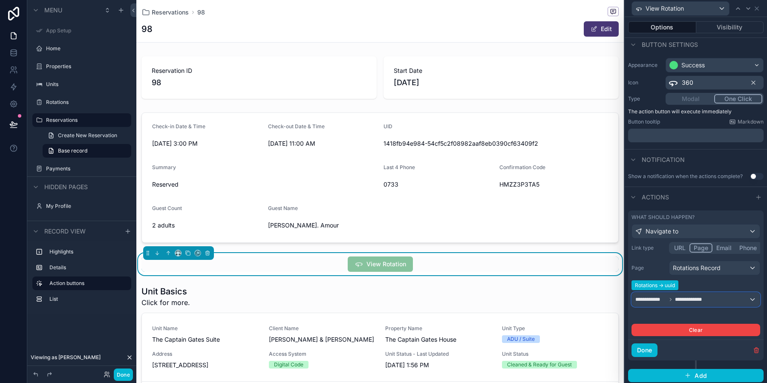
click at [713, 301] on div "**********" at bounding box center [696, 300] width 128 height 14
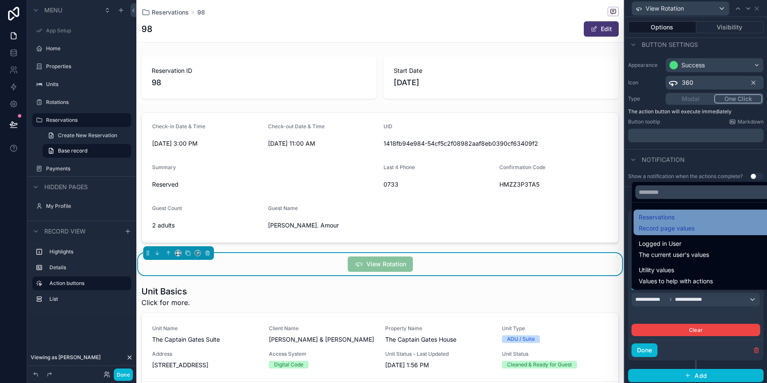
click at [681, 230] on span "Record page values" at bounding box center [666, 228] width 56 height 9
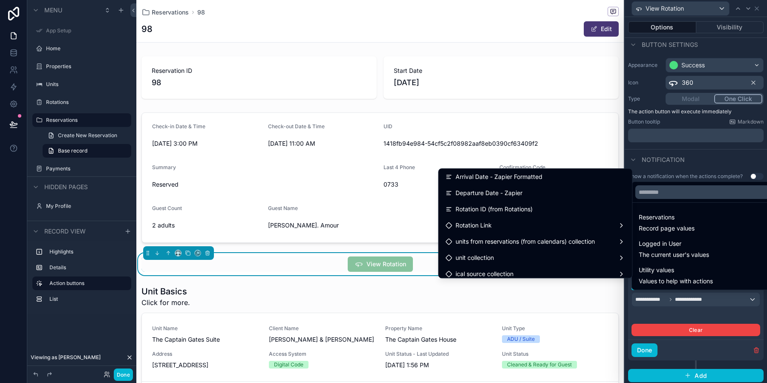
scroll to position [540, 0]
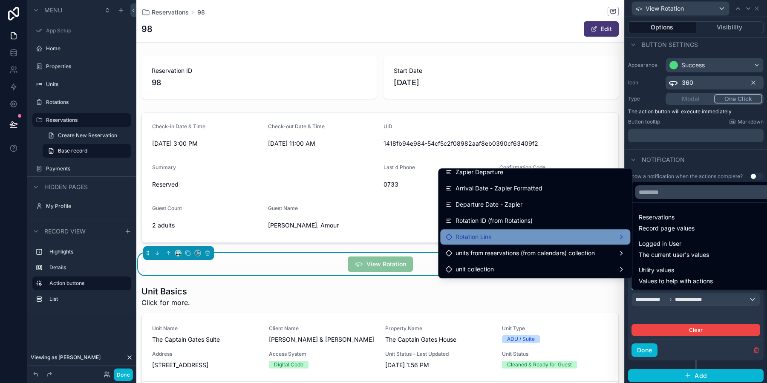
click at [486, 236] on span "Rotation Link" at bounding box center [473, 237] width 36 height 10
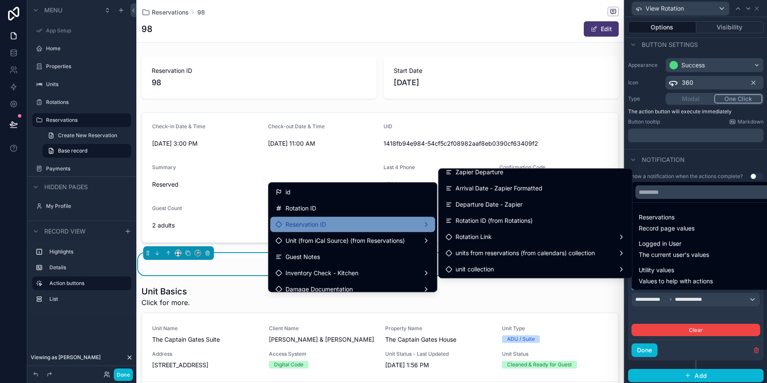
click at [345, 227] on div "Reservation ID" at bounding box center [352, 224] width 155 height 10
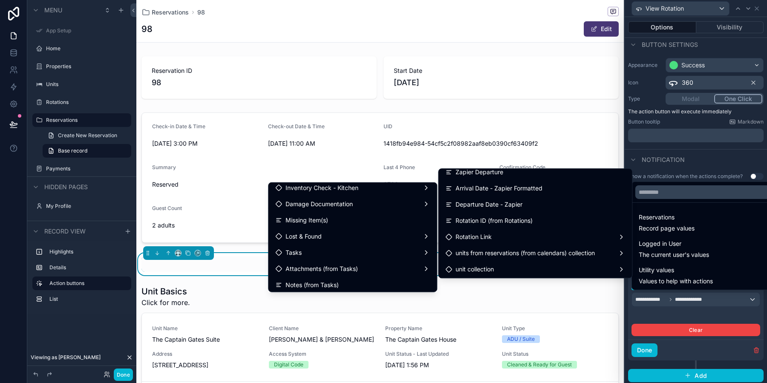
scroll to position [961, 0]
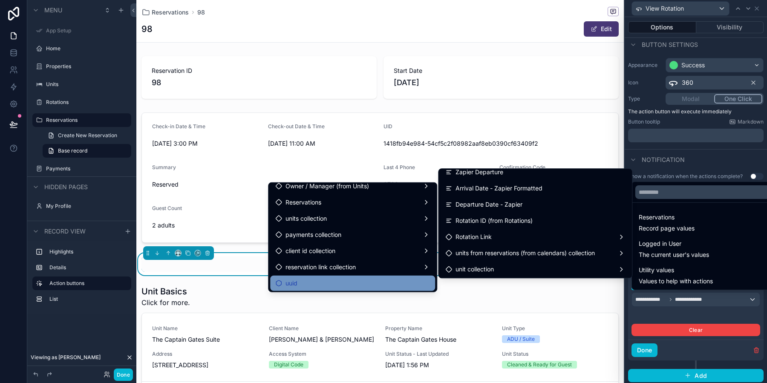
click at [321, 276] on div "uuid" at bounding box center [352, 283] width 165 height 15
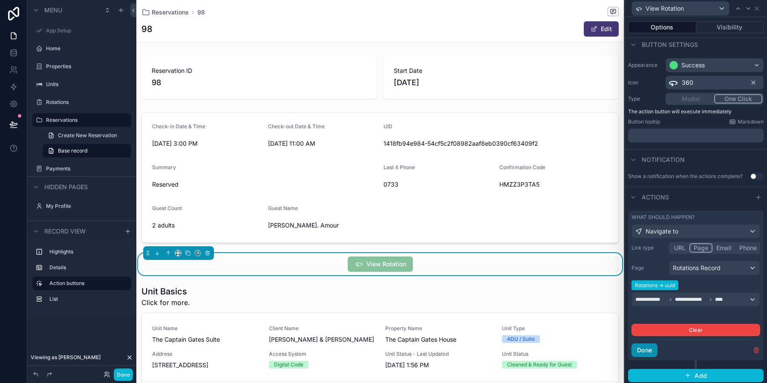
click at [636, 350] on button "Done" at bounding box center [644, 350] width 26 height 14
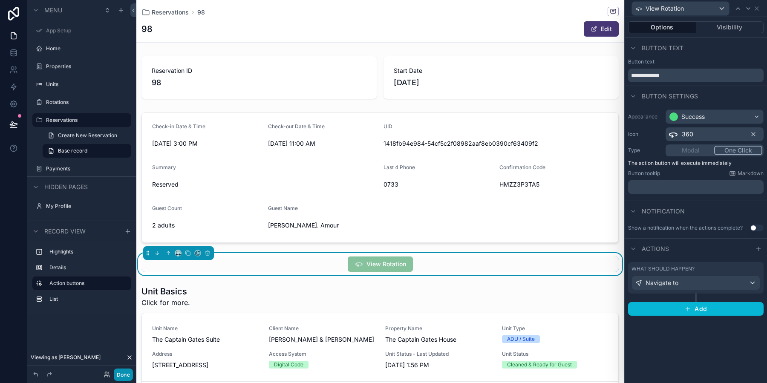
click at [122, 370] on button "Done" at bounding box center [123, 374] width 19 height 12
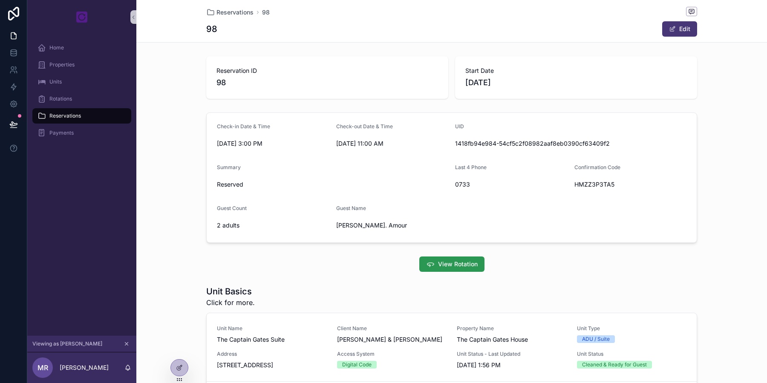
click at [451, 263] on span "View Rotation" at bounding box center [458, 264] width 40 height 9
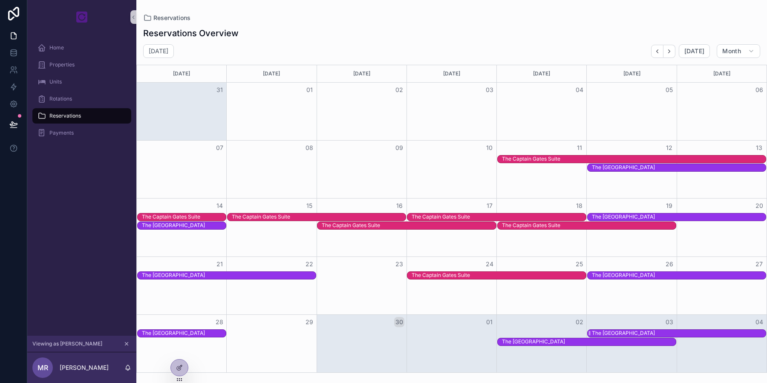
click at [642, 334] on div "The [GEOGRAPHIC_DATA]" at bounding box center [679, 333] width 174 height 7
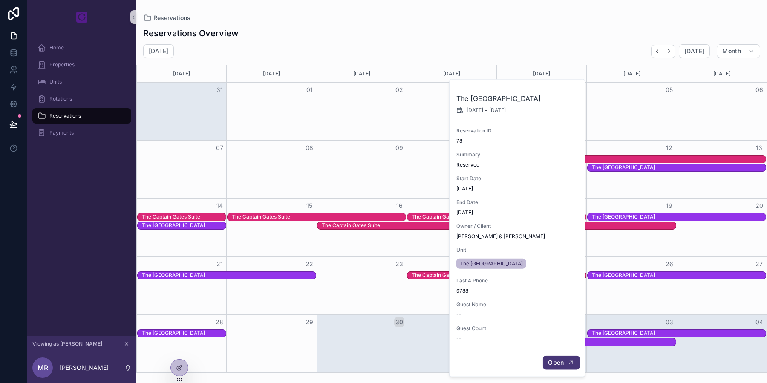
click at [556, 365] on button "Open" at bounding box center [560, 363] width 37 height 14
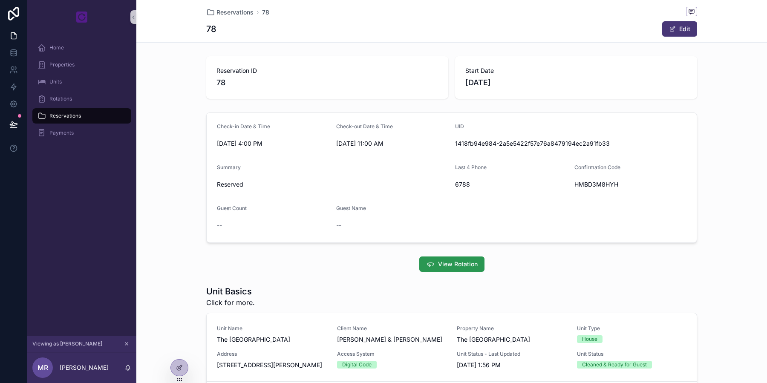
click at [457, 265] on span "View Rotation" at bounding box center [458, 264] width 40 height 9
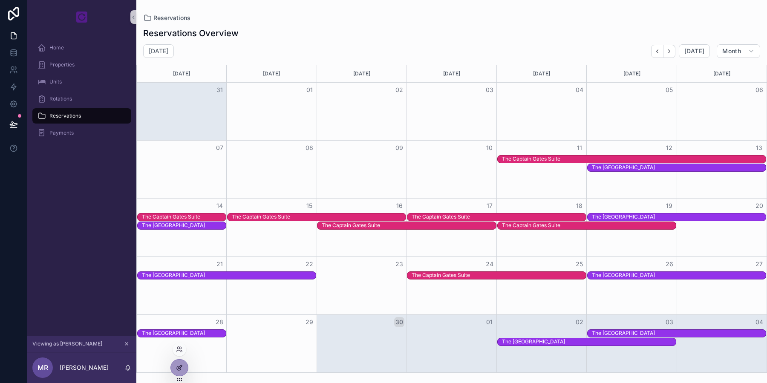
click at [178, 371] on div at bounding box center [179, 367] width 17 height 16
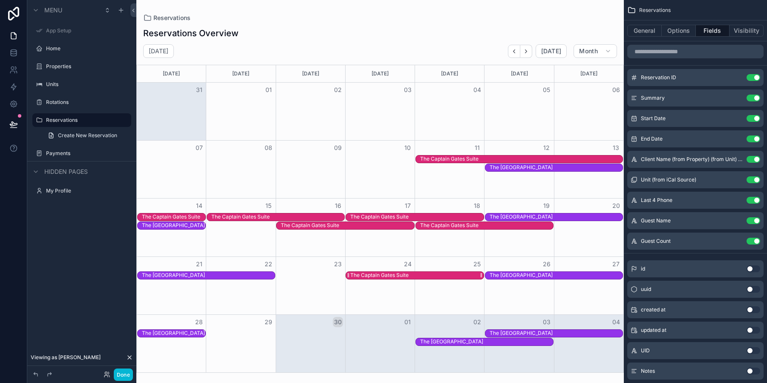
click at [453, 272] on div "The Captain Gates Suite" at bounding box center [416, 275] width 133 height 7
click at [678, 33] on button "Options" at bounding box center [678, 31] width 34 height 12
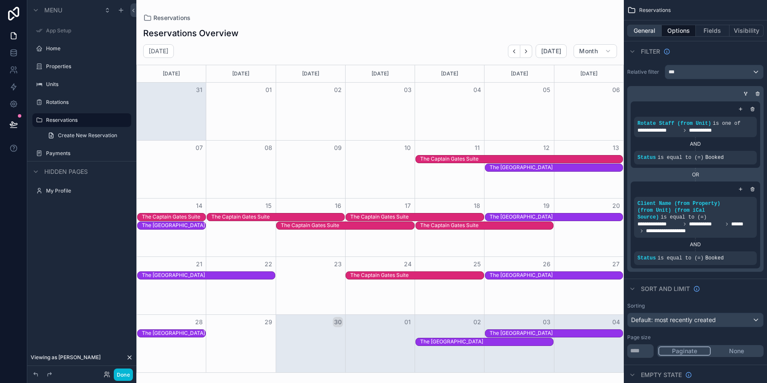
click at [645, 35] on button "General" at bounding box center [644, 31] width 35 height 12
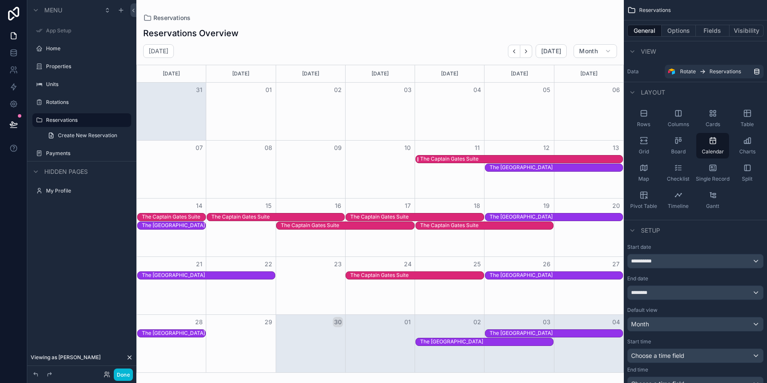
click at [451, 159] on div "The Captain Gates Suite" at bounding box center [449, 158] width 58 height 7
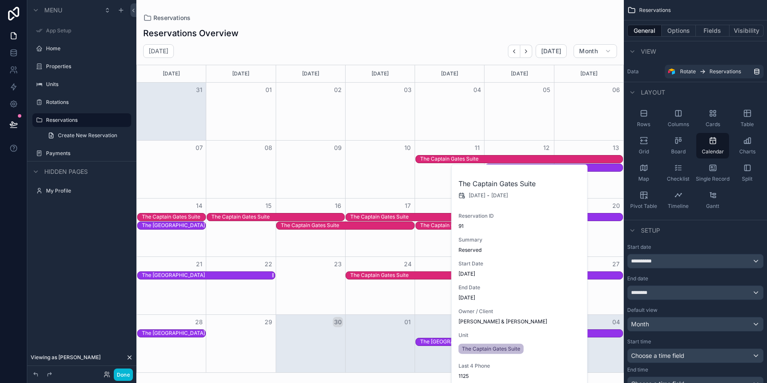
click at [187, 274] on div "The [GEOGRAPHIC_DATA]" at bounding box center [173, 275] width 63 height 7
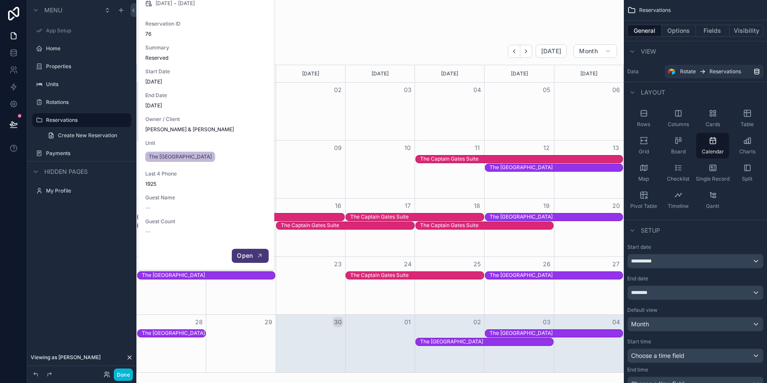
click at [243, 257] on span "Open" at bounding box center [245, 256] width 16 height 8
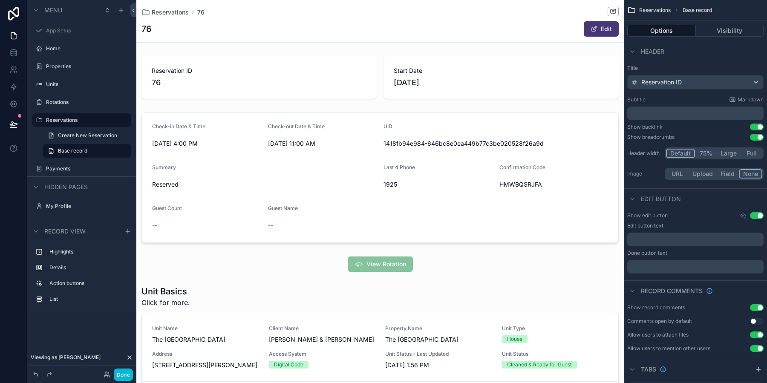
click at [243, 257] on div "scrollable content" at bounding box center [379, 264] width 487 height 22
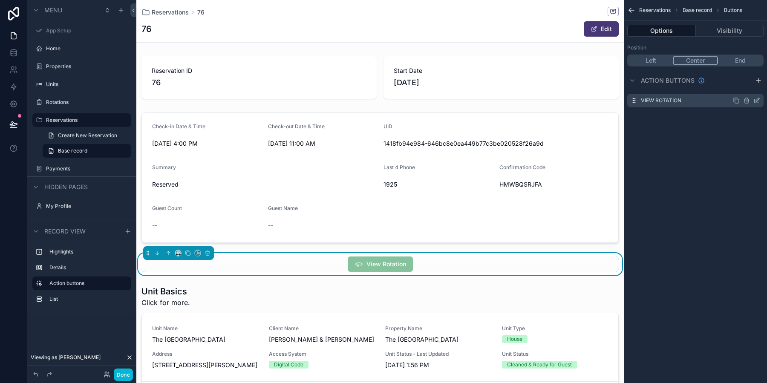
click at [756, 101] on icon "scrollable content" at bounding box center [757, 99] width 3 height 3
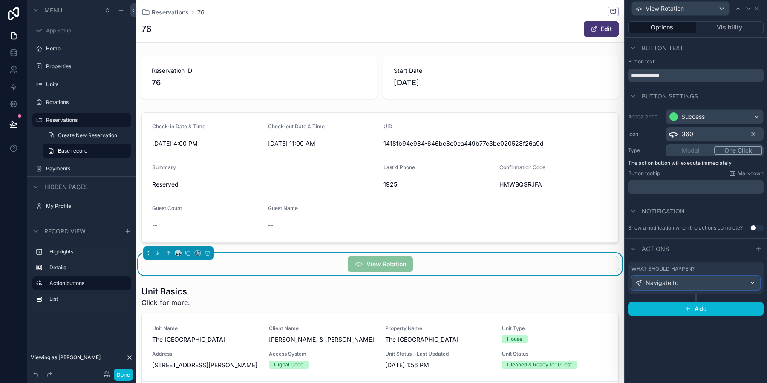
click at [694, 287] on div "Navigate to" at bounding box center [696, 283] width 128 height 14
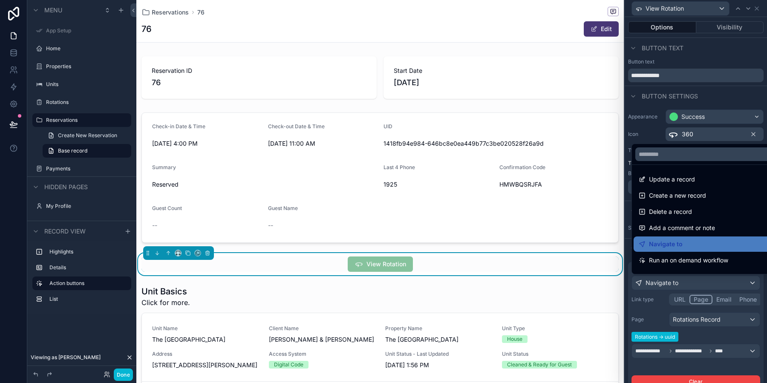
click at [656, 319] on div at bounding box center [695, 191] width 142 height 383
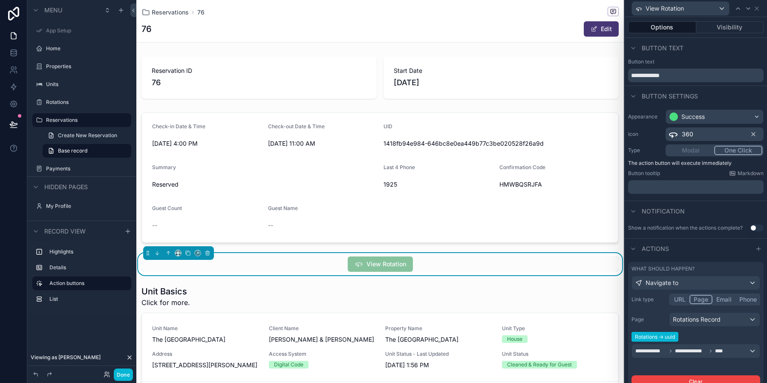
scroll to position [52, 0]
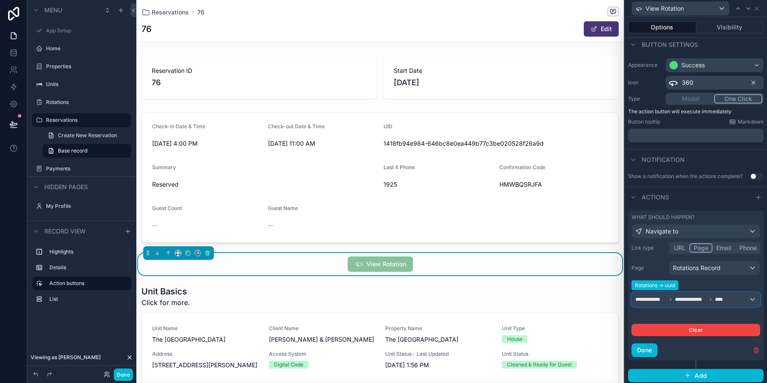
click at [721, 299] on span "****" at bounding box center [720, 299] width 10 height 7
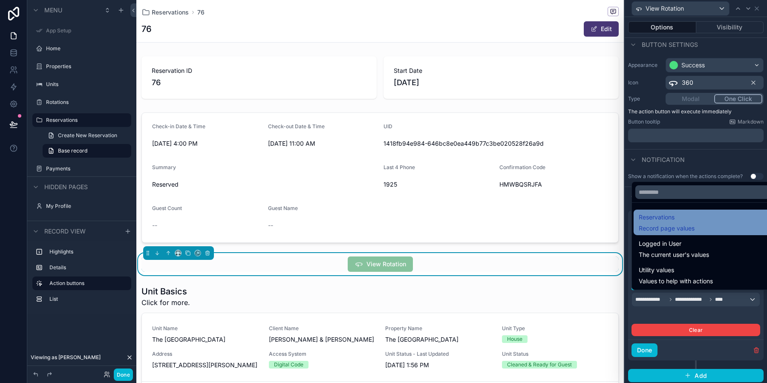
click at [676, 220] on span "Reservations" at bounding box center [666, 217] width 56 height 10
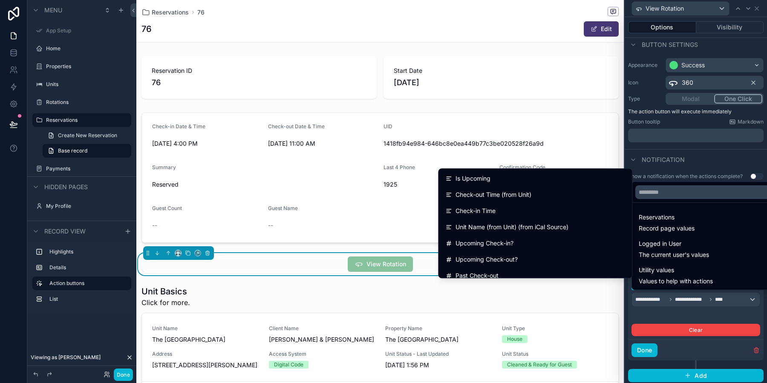
scroll to position [638, 0]
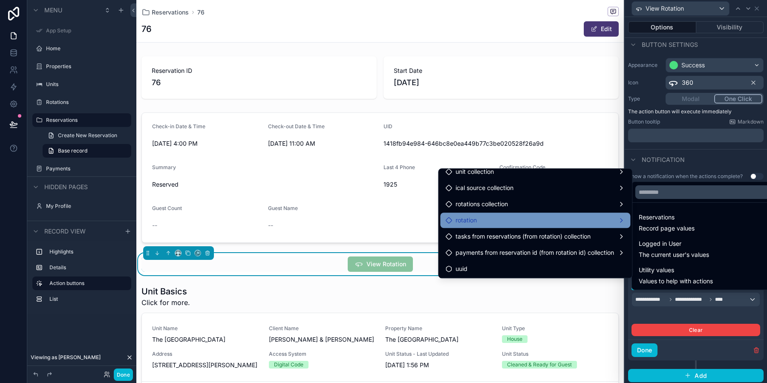
click at [496, 216] on div "rotation" at bounding box center [535, 220] width 180 height 10
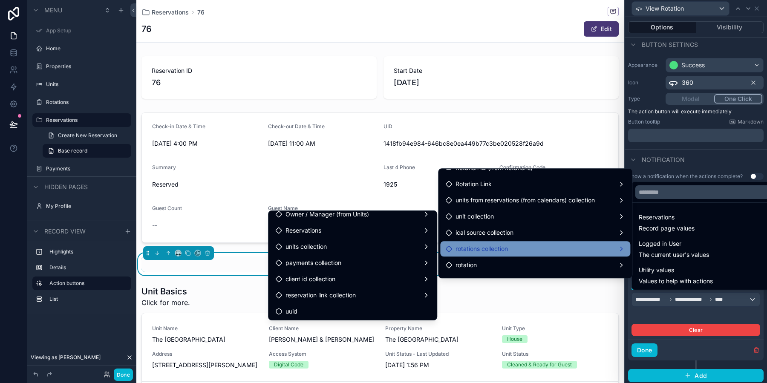
scroll to position [586, 0]
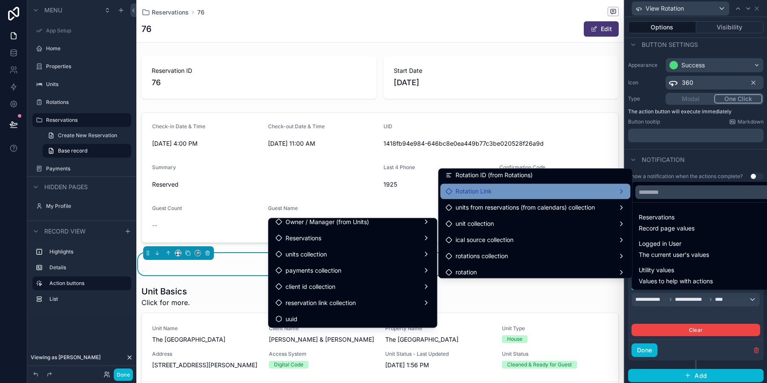
click at [527, 197] on div "Rotation Link" at bounding box center [535, 191] width 190 height 15
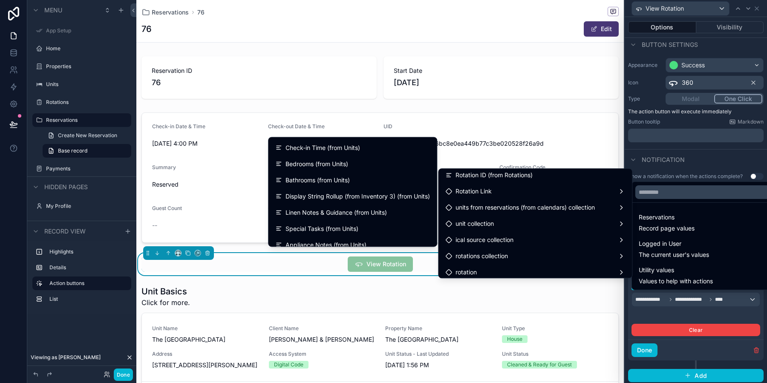
scroll to position [961, 0]
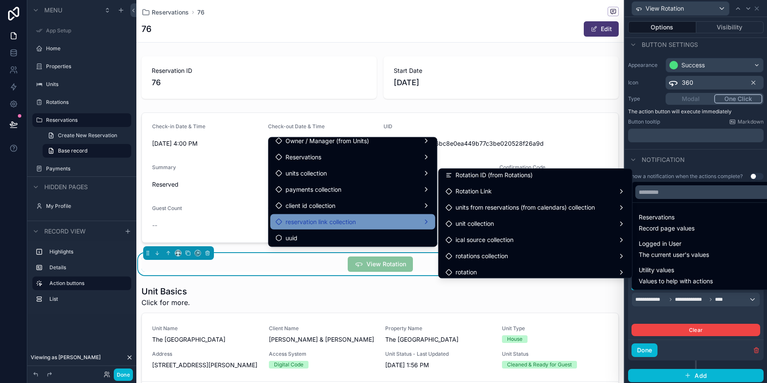
click at [327, 222] on span "reservation link collection" at bounding box center [320, 222] width 70 height 10
click at [386, 220] on div "reservation link collection" at bounding box center [352, 222] width 155 height 10
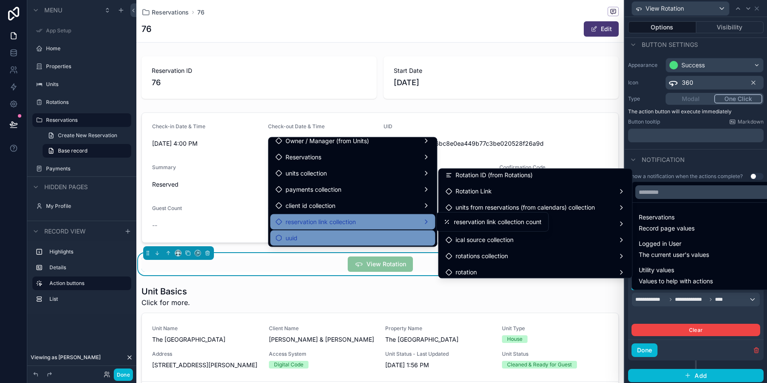
click at [325, 242] on div "uuid" at bounding box center [352, 238] width 155 height 10
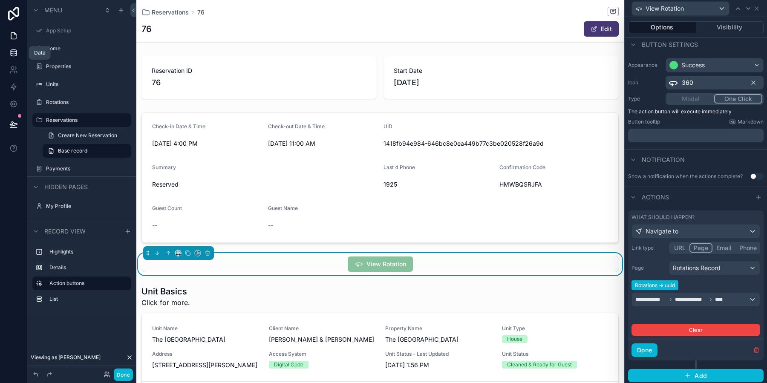
click at [21, 51] on link at bounding box center [13, 52] width 27 height 17
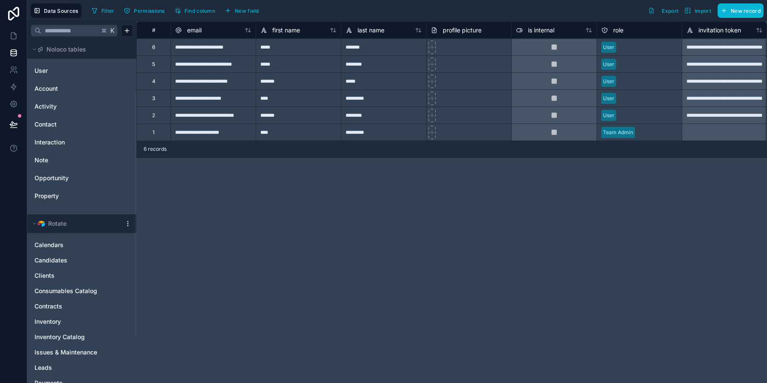
scroll to position [138, 0]
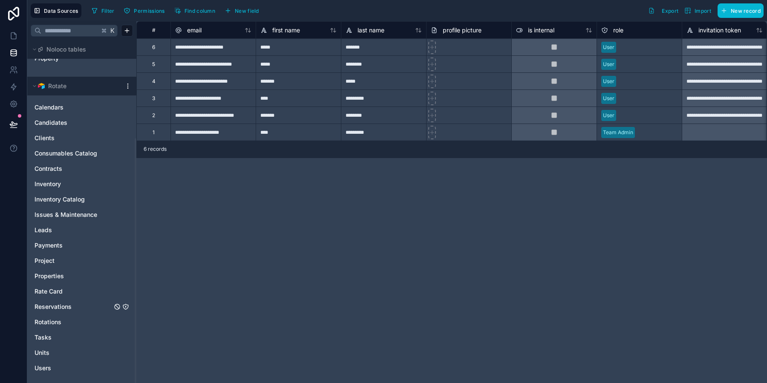
click at [63, 312] on div "Reservations" at bounding box center [82, 307] width 102 height 14
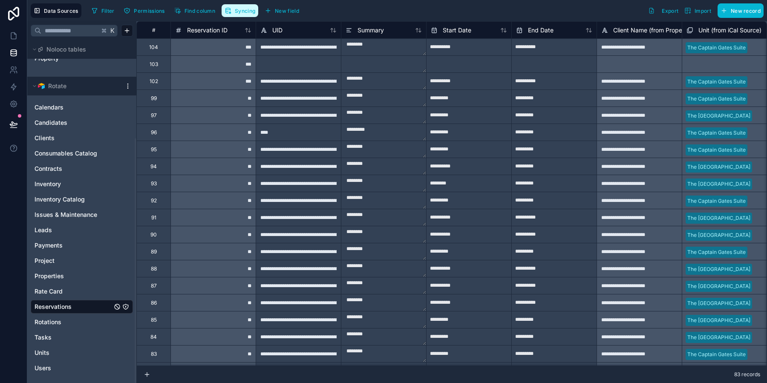
click at [250, 8] on span "Syncing" at bounding box center [245, 11] width 20 height 6
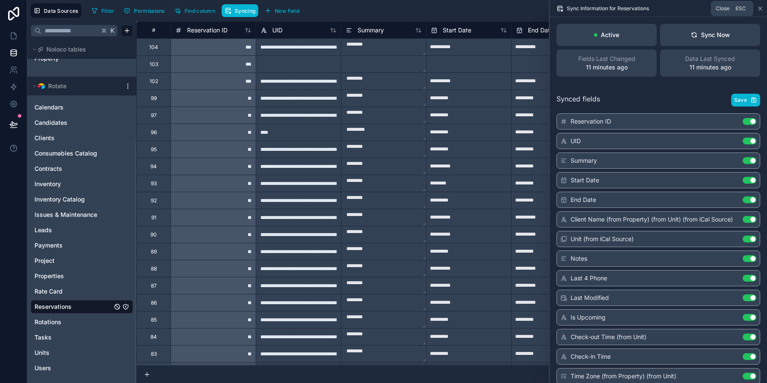
click at [758, 7] on icon at bounding box center [759, 8] width 7 height 7
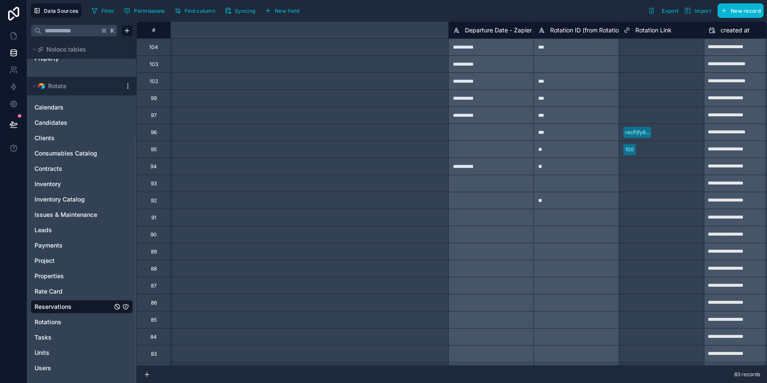
scroll to position [0, 4011]
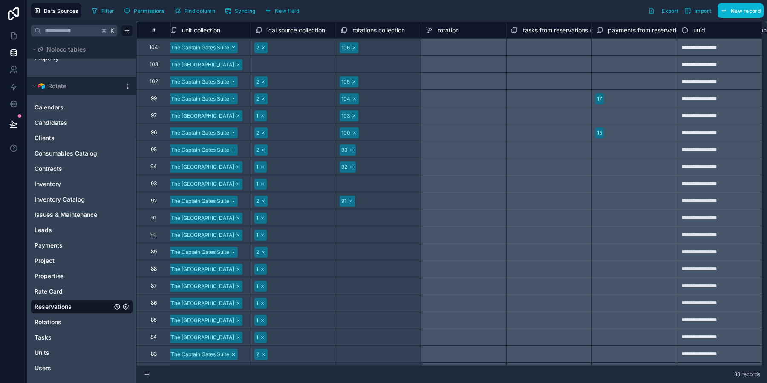
click at [750, 35] on div "uuid" at bounding box center [719, 30] width 76 height 10
click at [733, 28] on div "uuid" at bounding box center [719, 30] width 76 height 10
click at [153, 8] on span "Permissions" at bounding box center [149, 11] width 31 height 6
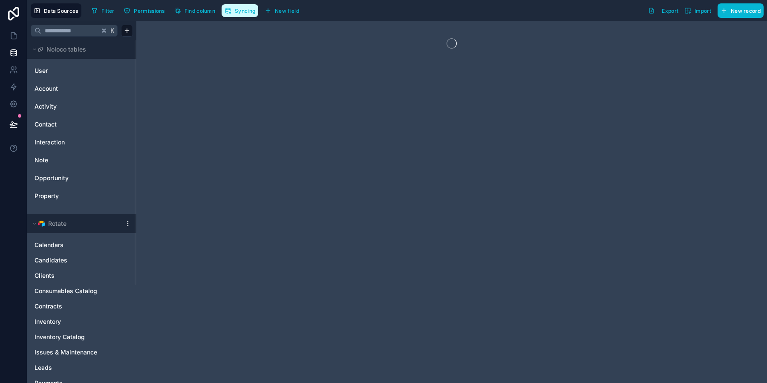
click at [244, 12] on span "Syncing" at bounding box center [245, 11] width 20 height 6
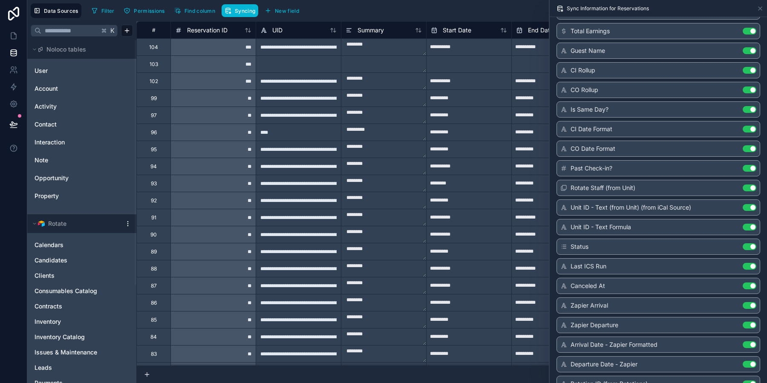
scroll to position [562, 0]
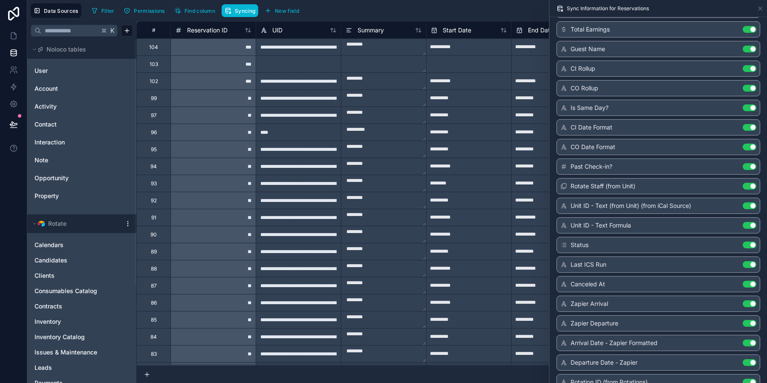
click at [464, 13] on div "Filter Permissions Find column Syncing New field Export Import New record" at bounding box center [425, 10] width 675 height 14
click at [762, 11] on icon at bounding box center [759, 8] width 7 height 7
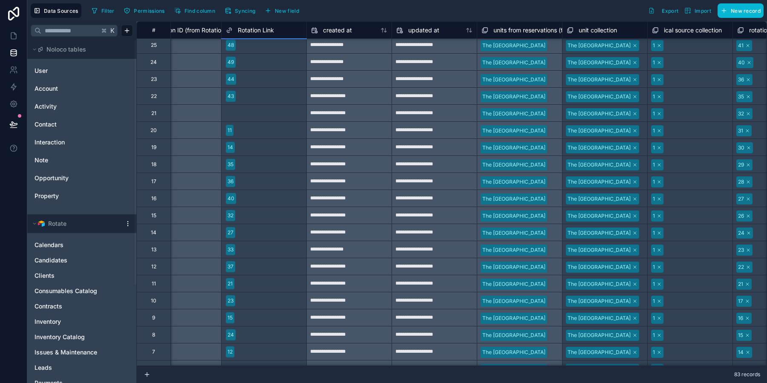
scroll to position [1009, 3612]
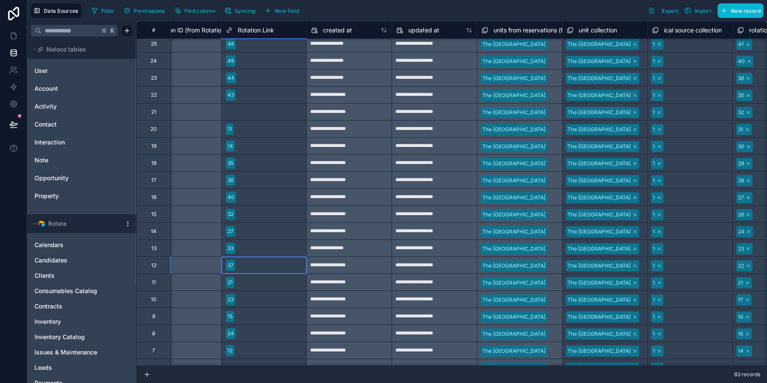
click at [233, 270] on div "37" at bounding box center [263, 265] width 85 height 13
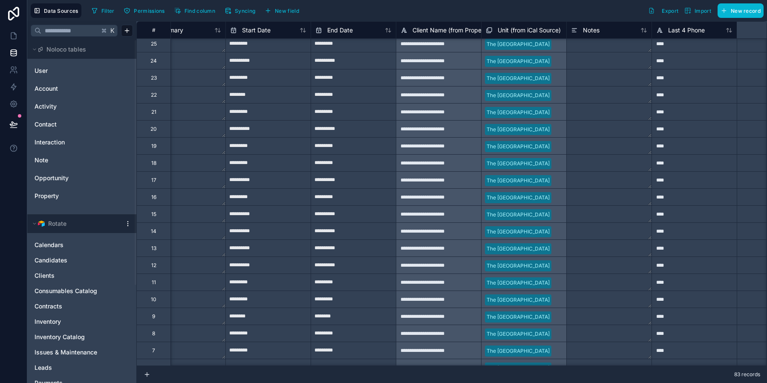
scroll to position [1009, 0]
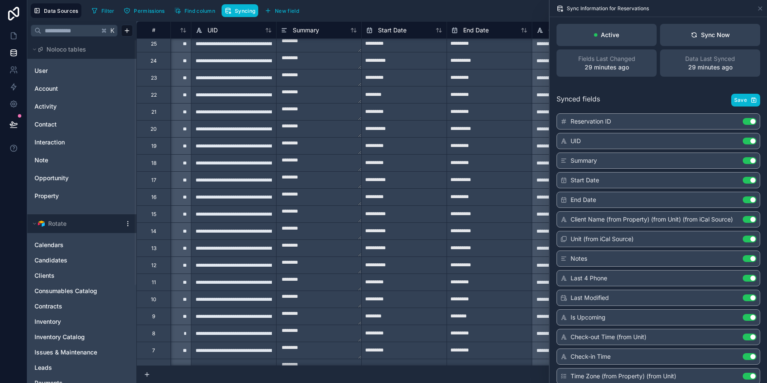
scroll to position [1009, 0]
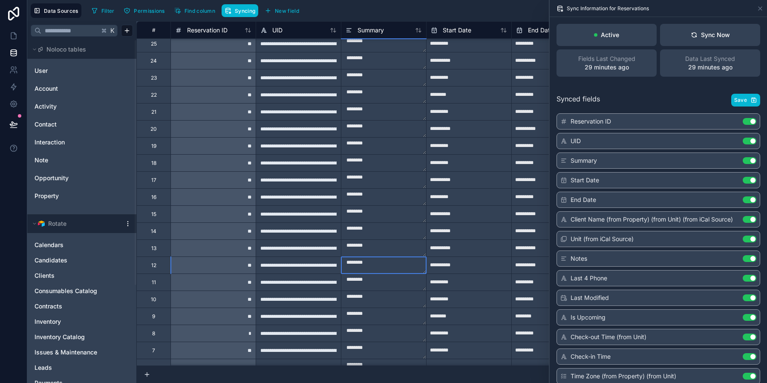
click at [412, 270] on textarea "********" at bounding box center [383, 265] width 85 height 17
click at [467, 265] on input "**********" at bounding box center [468, 266] width 85 height 14
select select "****"
select select "*"
click at [759, 9] on icon at bounding box center [759, 8] width 7 height 7
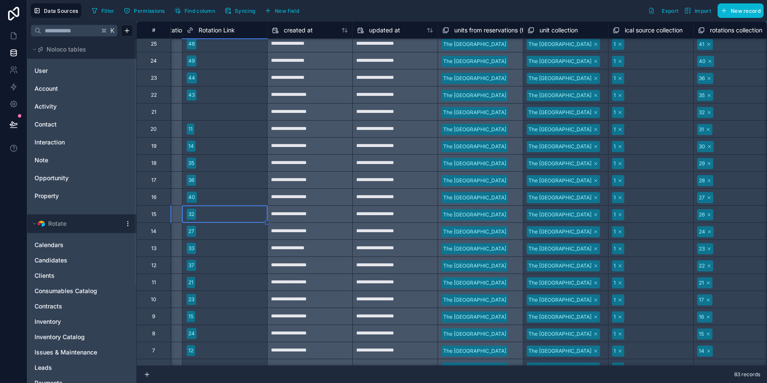
scroll to position [1009, 3654]
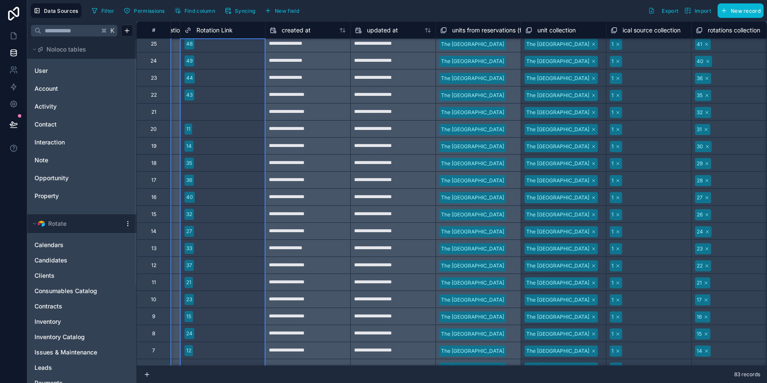
click at [249, 30] on div "Rotation Link" at bounding box center [222, 30] width 76 height 10
click at [198, 28] on span "Rotation Link" at bounding box center [214, 30] width 36 height 9
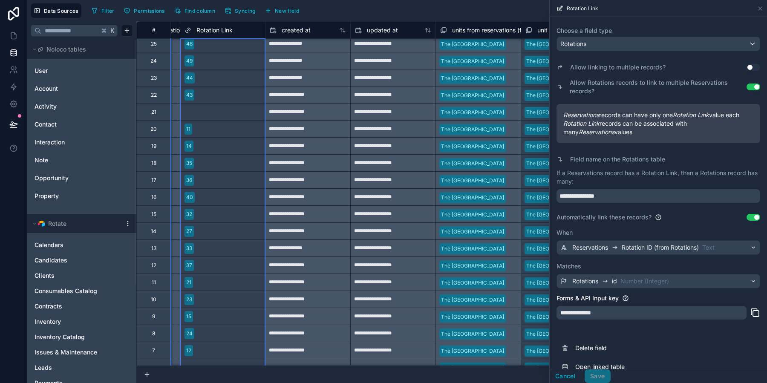
scroll to position [83, 0]
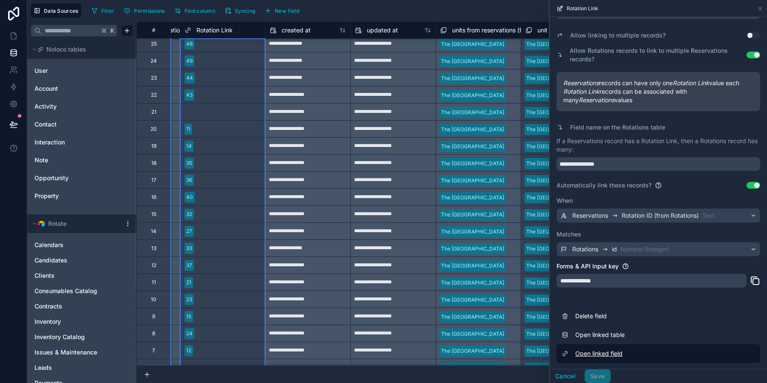
click at [619, 354] on link "Open linked field" at bounding box center [658, 353] width 204 height 19
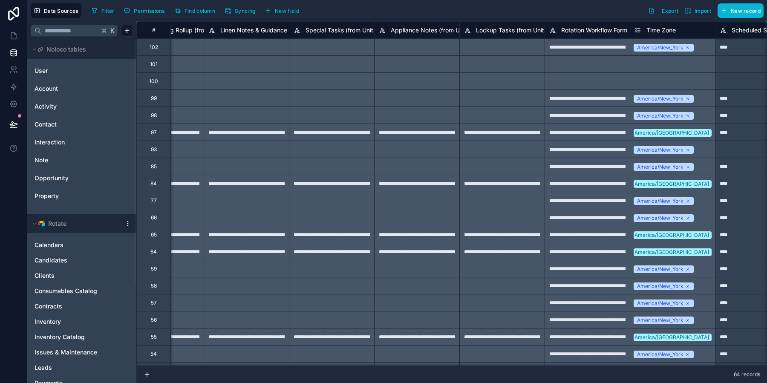
scroll to position [0, 2439]
click at [516, 348] on div at bounding box center [500, 353] width 85 height 17
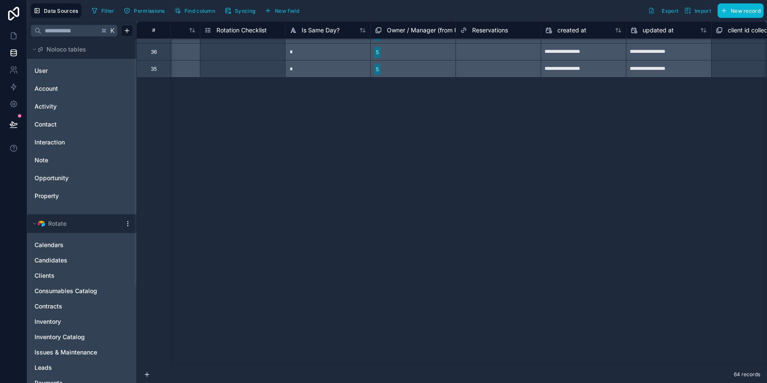
scroll to position [0, 6871]
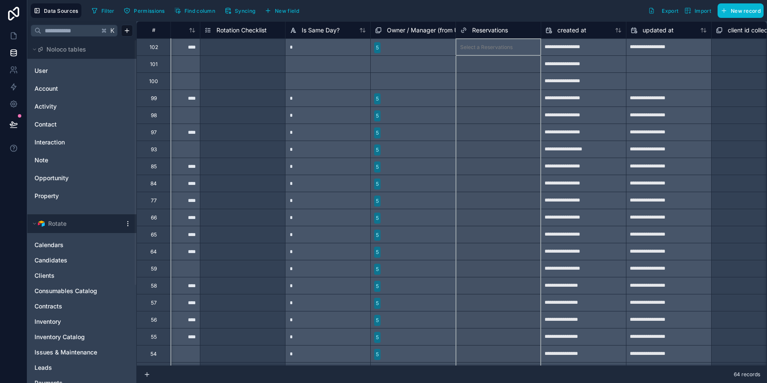
click at [503, 35] on div "Reservations" at bounding box center [484, 30] width 48 height 10
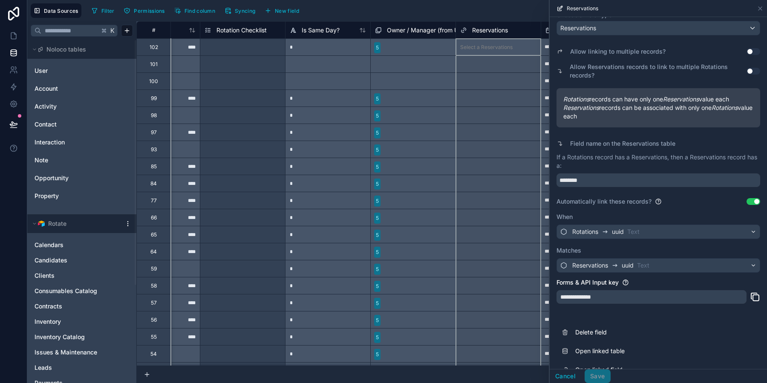
scroll to position [83, 0]
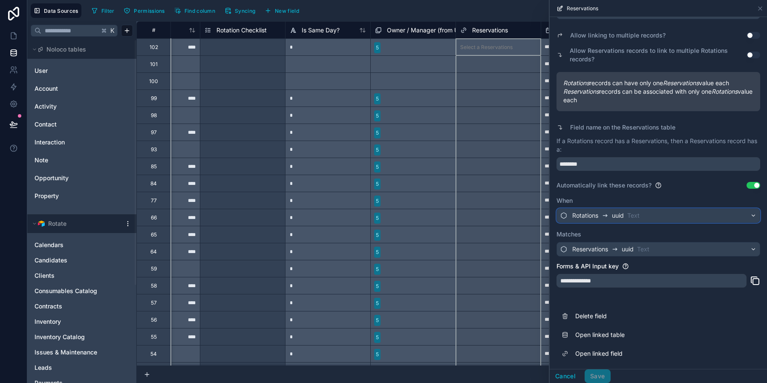
click at [756, 217] on div "Rotations uuid Text" at bounding box center [658, 216] width 203 height 14
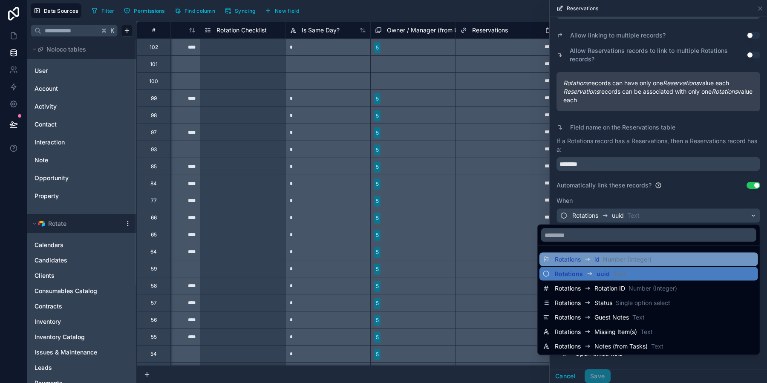
click at [703, 263] on div "Rotations id Number (Integer)" at bounding box center [649, 259] width 212 height 10
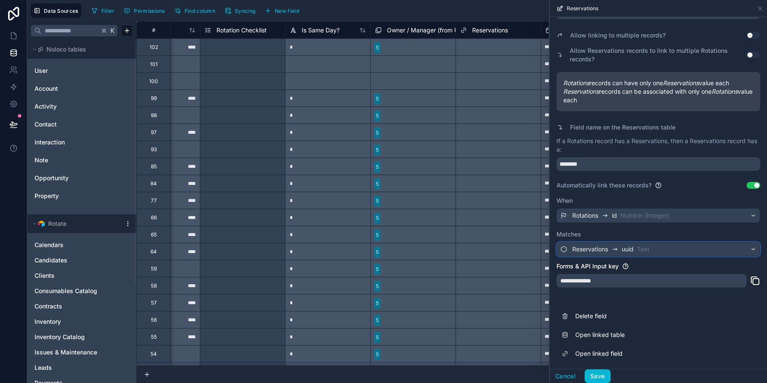
click at [698, 252] on div "Reservations uuid Text" at bounding box center [658, 249] width 203 height 14
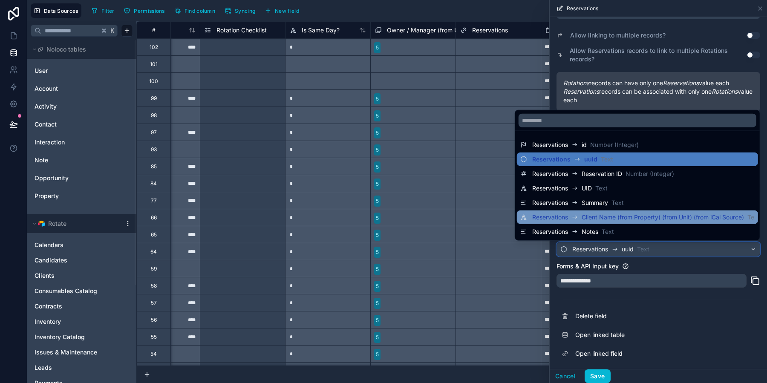
scroll to position [434, 0]
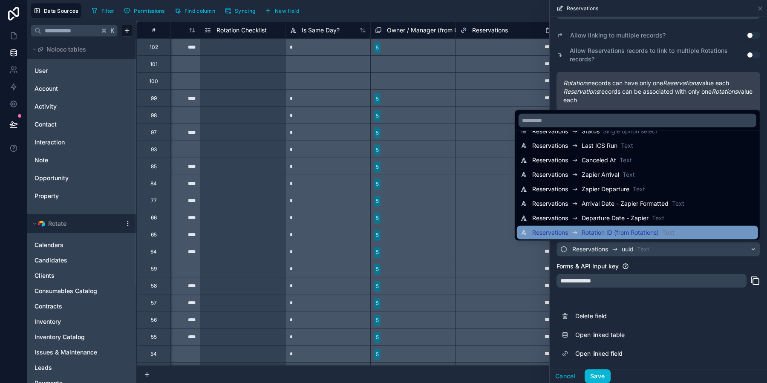
click at [668, 231] on span "Text" at bounding box center [668, 232] width 12 height 9
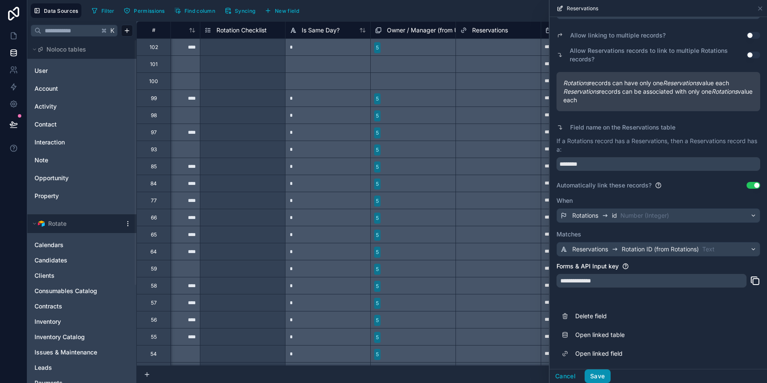
click at [599, 377] on button "Save" at bounding box center [597, 376] width 26 height 14
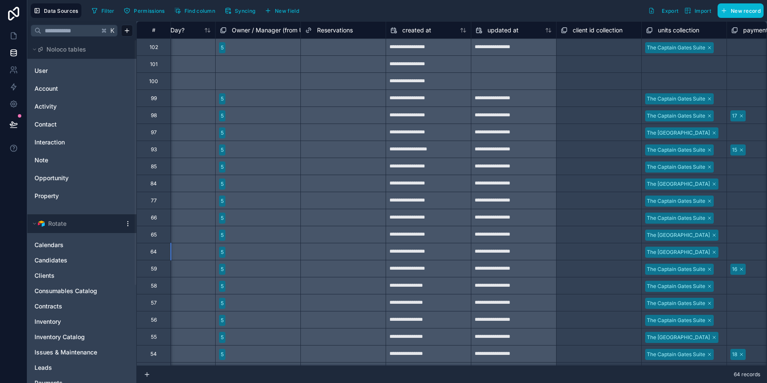
scroll to position [0, 7022]
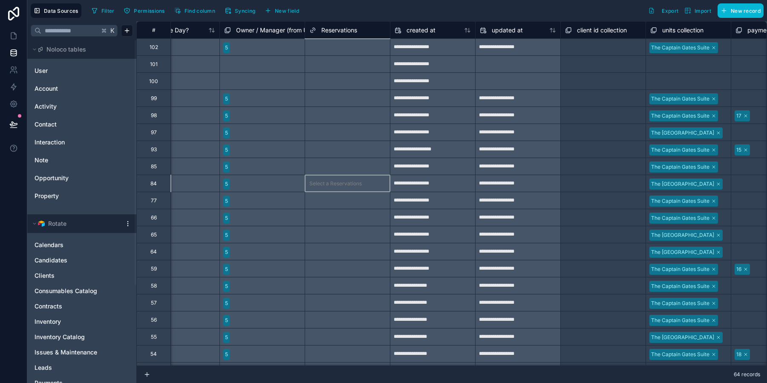
click at [338, 189] on div "Select a Reservations" at bounding box center [347, 183] width 85 height 17
